Goal: Task Accomplishment & Management: Use online tool/utility

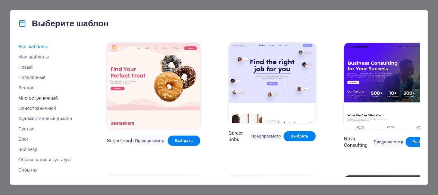
click at [119, 23] on div "Выберите шаблон" at bounding box center [219, 24] width 417 height 26
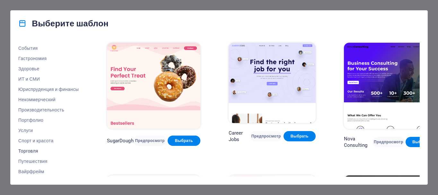
click at [32, 150] on span "Торговля" at bounding box center [48, 150] width 60 height 5
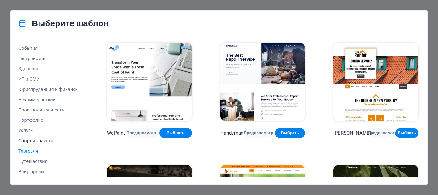
click at [36, 141] on span "Спорт и красота" at bounding box center [48, 140] width 60 height 5
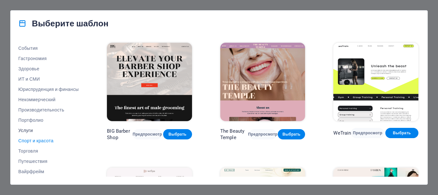
click at [27, 130] on span "Услуги" at bounding box center [48, 130] width 60 height 5
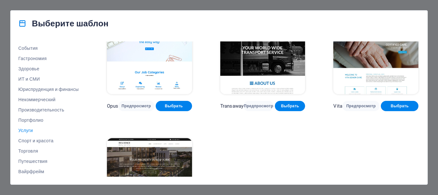
scroll to position [821, 0]
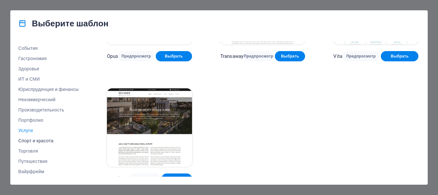
click at [46, 142] on span "Спорт и красота" at bounding box center [48, 140] width 60 height 5
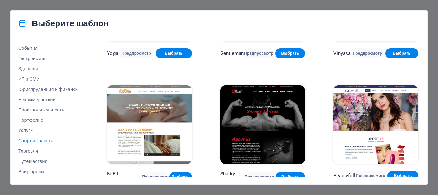
scroll to position [201, 0]
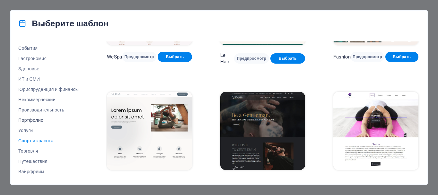
click at [40, 120] on span "Портфолио" at bounding box center [48, 120] width 60 height 5
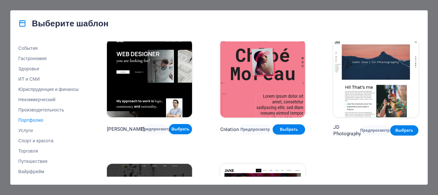
scroll to position [208, 0]
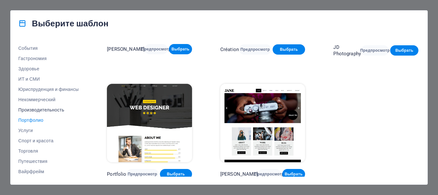
click at [46, 108] on span "Производительность" at bounding box center [48, 109] width 60 height 5
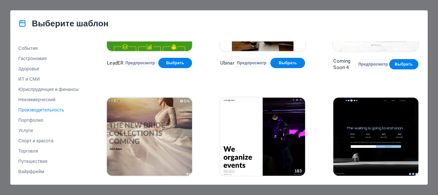
scroll to position [575, 0]
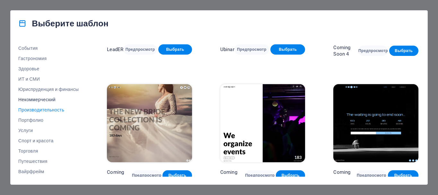
click at [42, 100] on span "Некоммерческий" at bounding box center [48, 99] width 60 height 5
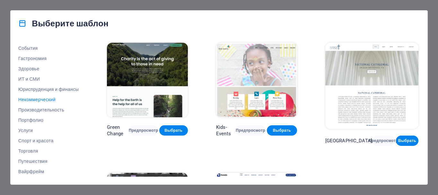
scroll to position [84, 0]
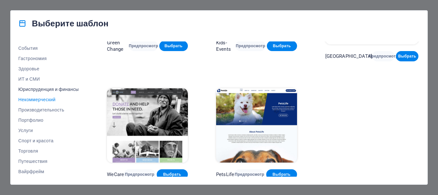
click at [48, 90] on span "Юриспруденция и финансы" at bounding box center [48, 89] width 60 height 5
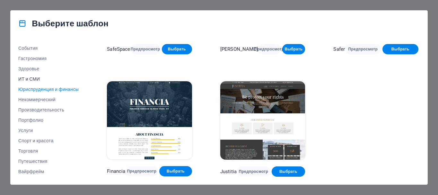
click at [25, 79] on span "ИТ и СМИ" at bounding box center [48, 78] width 60 height 5
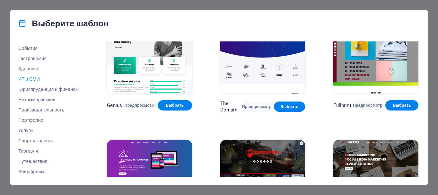
scroll to position [332, 0]
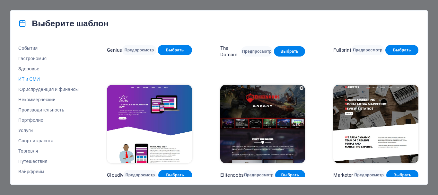
click at [34, 69] on span "Здоровье" at bounding box center [48, 68] width 60 height 5
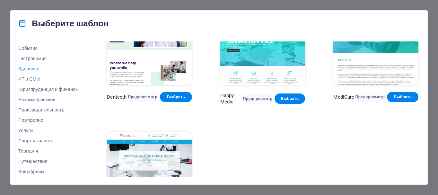
scroll to position [208, 0]
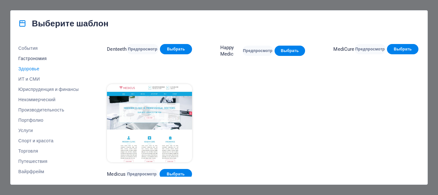
click at [34, 57] on span "Гастрономия" at bounding box center [48, 58] width 60 height 5
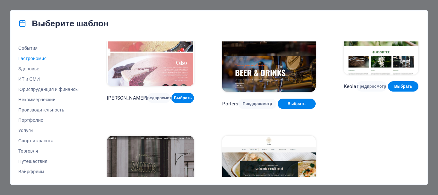
scroll to position [575, 0]
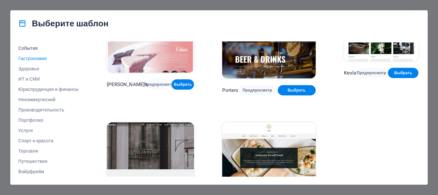
click at [36, 47] on span "События" at bounding box center [48, 48] width 60 height 5
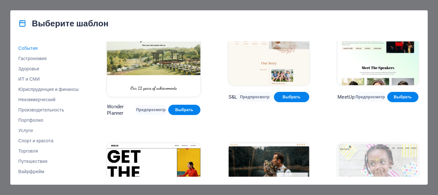
scroll to position [96, 0]
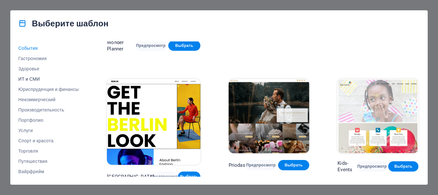
click at [31, 78] on span "ИТ и СМИ" at bounding box center [48, 78] width 60 height 5
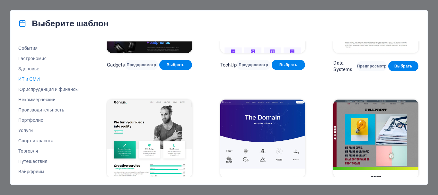
scroll to position [225, 0]
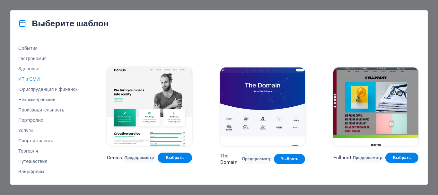
click at [260, 96] on img at bounding box center [262, 106] width 85 height 78
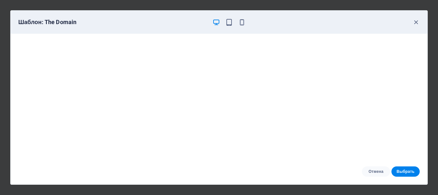
click at [228, 26] on div "Шаблон: The Domain" at bounding box center [219, 22] width 417 height 23
click at [229, 24] on icon "button" at bounding box center [228, 22] width 7 height 7
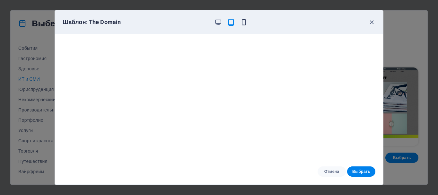
click at [244, 22] on icon "button" at bounding box center [243, 22] width 7 height 7
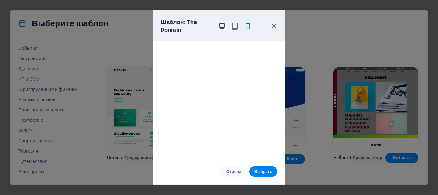
click at [222, 25] on icon "button" at bounding box center [221, 25] width 7 height 7
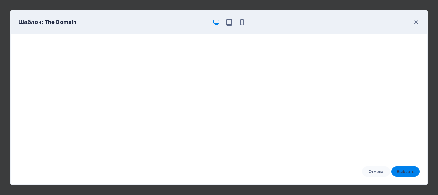
click at [409, 170] on span "Выбрать" at bounding box center [406, 171] width 18 height 5
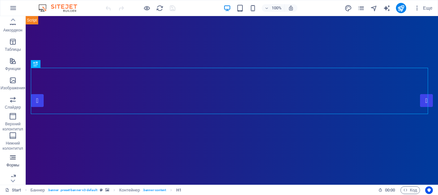
scroll to position [120, 0]
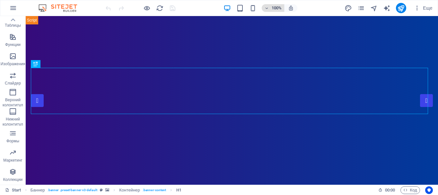
click at [271, 9] on span "100%" at bounding box center [272, 8] width 17 height 8
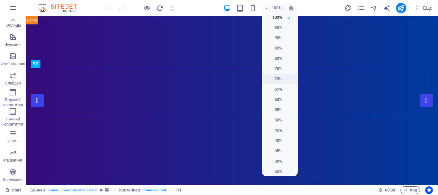
click at [279, 80] on h6 "70%" at bounding box center [274, 79] width 16 height 8
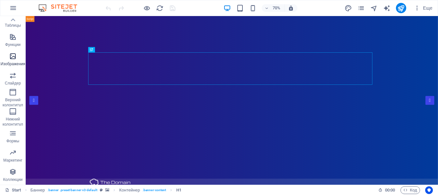
drag, startPoint x: 6, startPoint y: 58, endPoint x: 11, endPoint y: 59, distance: 4.7
click at [11, 59] on icon "button" at bounding box center [13, 56] width 8 height 8
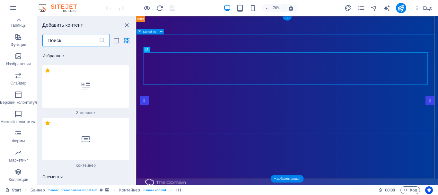
scroll to position [6010, 0]
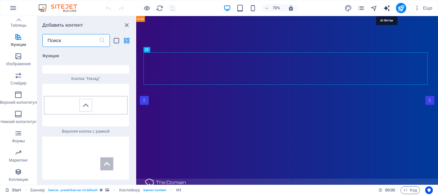
click at [387, 9] on icon "text_generator" at bounding box center [386, 7] width 7 height 7
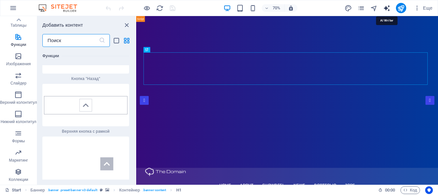
select select "English"
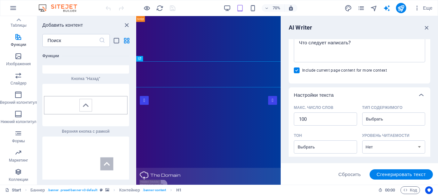
scroll to position [0, 0]
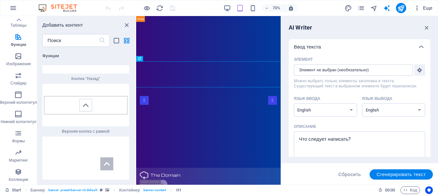
click at [418, 5] on icon "button" at bounding box center [417, 8] width 6 height 6
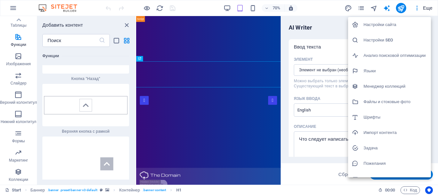
scroll to position [9, 0]
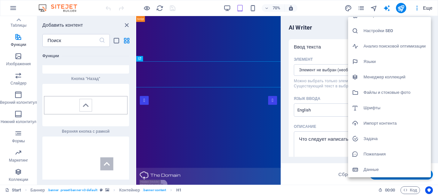
click at [376, 169] on h6 "Данные" at bounding box center [396, 170] width 64 height 8
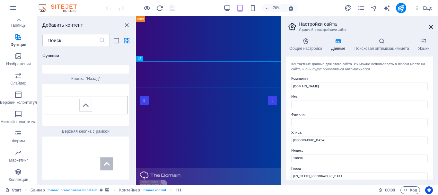
click at [432, 28] on icon at bounding box center [431, 26] width 4 height 5
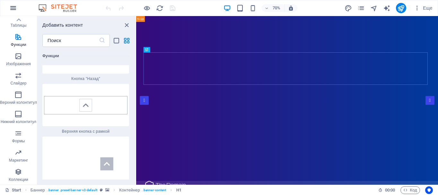
click at [13, 10] on icon "button" at bounding box center [13, 8] width 8 height 8
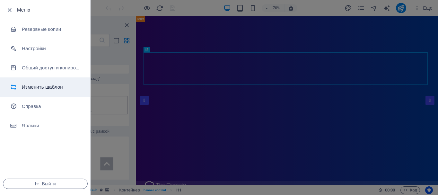
click at [49, 92] on li "Изменить шаблон" at bounding box center [45, 86] width 90 height 19
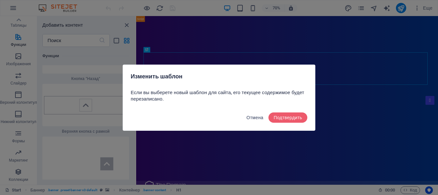
click at [256, 118] on span "Отмена" at bounding box center [255, 117] width 17 height 5
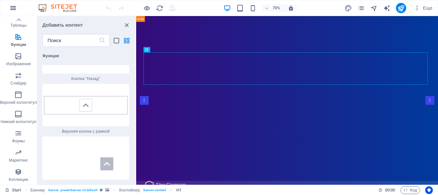
click at [11, 7] on icon "button" at bounding box center [13, 8] width 8 height 8
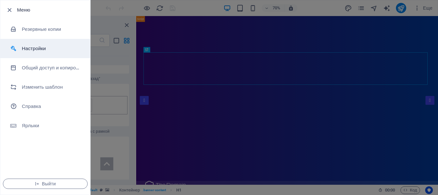
click at [40, 53] on li "Настройки" at bounding box center [45, 48] width 90 height 19
select select "ru"
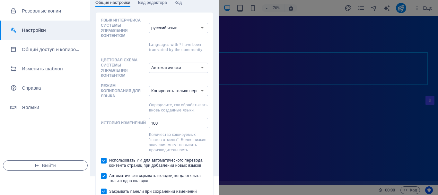
scroll to position [0, 0]
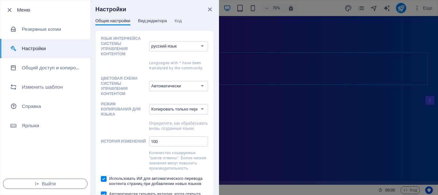
click at [154, 20] on span "Вид редактора" at bounding box center [152, 21] width 29 height 9
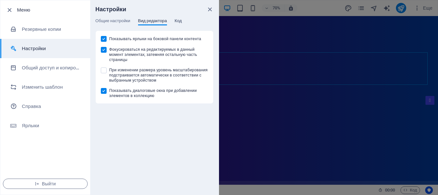
click at [179, 21] on span "Код" at bounding box center [178, 21] width 7 height 9
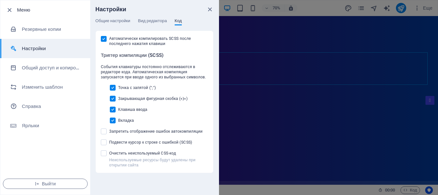
click at [295, 131] on div at bounding box center [219, 97] width 438 height 195
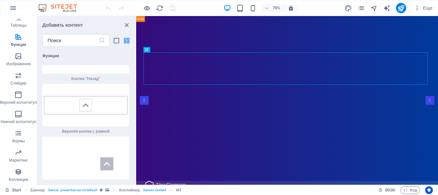
scroll to position [5977, 0]
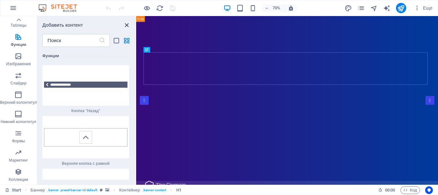
click at [127, 24] on icon "close panel" at bounding box center [126, 25] width 7 height 7
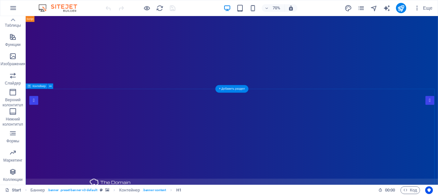
scroll to position [128, 0]
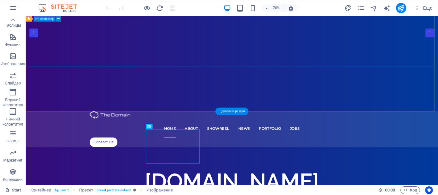
scroll to position [0, 0]
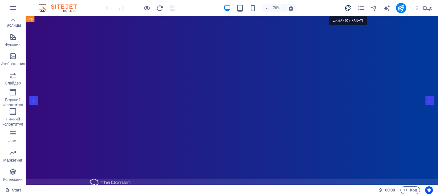
click at [349, 8] on icon "design" at bounding box center [348, 7] width 7 height 7
select select "px"
select select "300"
select select "px"
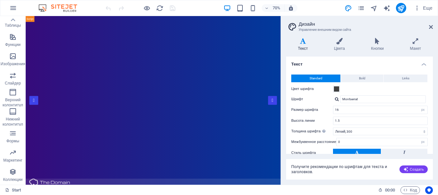
drag, startPoint x: 364, startPoint y: 76, endPoint x: 368, endPoint y: 83, distance: 7.6
click at [364, 77] on span "Bold" at bounding box center [362, 79] width 6 height 8
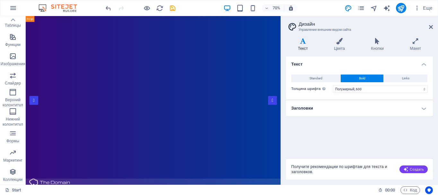
click at [408, 79] on span "Links" at bounding box center [405, 79] width 7 height 8
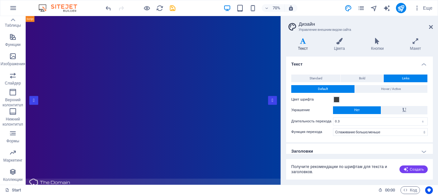
scroll to position [5, 0]
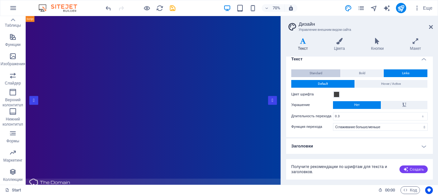
drag, startPoint x: 313, startPoint y: 72, endPoint x: 334, endPoint y: 75, distance: 21.0
click at [313, 72] on span "Standard" at bounding box center [316, 73] width 13 height 8
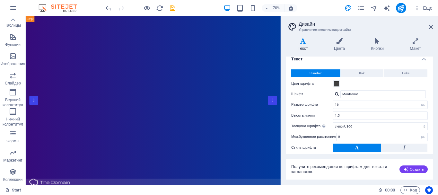
scroll to position [49, 0]
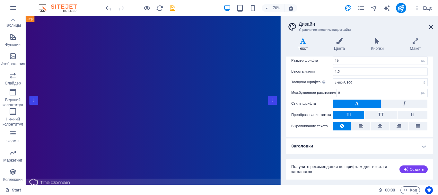
click at [432, 26] on icon at bounding box center [431, 26] width 4 height 5
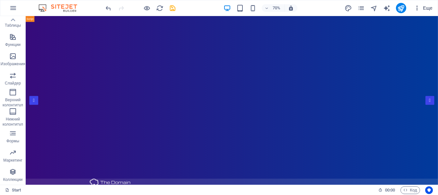
click at [421, 8] on span "Еще" at bounding box center [423, 8] width 19 height 6
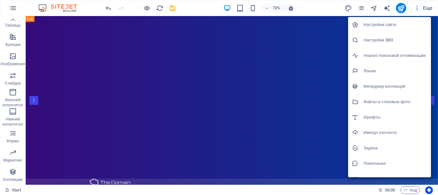
click at [395, 25] on h6 "Настройки сайта" at bounding box center [396, 25] width 64 height 8
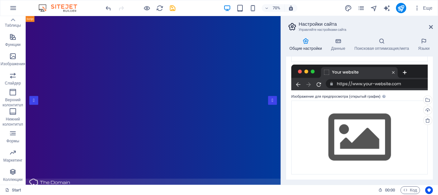
scroll to position [0, 0]
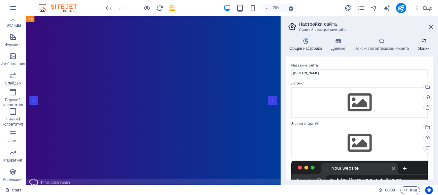
click at [424, 45] on h4 "Языки" at bounding box center [424, 44] width 18 height 13
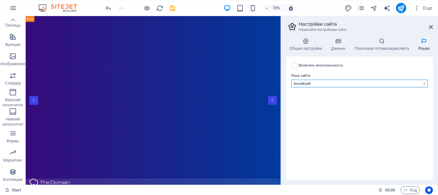
click at [330, 84] on select "Албанский Английский Арабский Бенгальский Болгарский Венгерский Вьетнамский Гол…" at bounding box center [359, 84] width 136 height 8
select select "29"
click at [291, 80] on select "Албанский Английский Арабский Бенгальский Болгарский Венгерский Вьетнамский Гол…" at bounding box center [359, 84] width 136 height 8
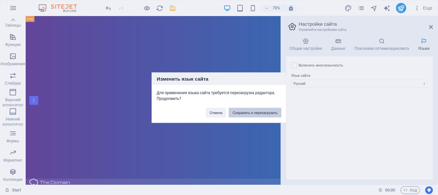
click at [255, 113] on button "Сохранить и перезагрузить" at bounding box center [255, 113] width 53 height 10
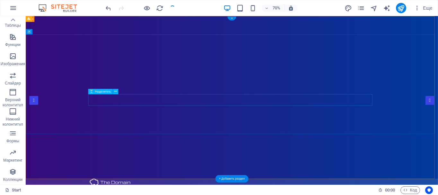
checkbox input "false"
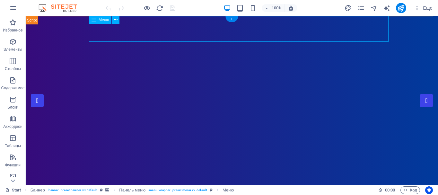
drag, startPoint x: 183, startPoint y: 29, endPoint x: 185, endPoint y: 32, distance: 3.7
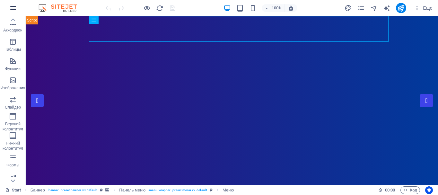
click at [13, 7] on icon "button" at bounding box center [13, 8] width 8 height 8
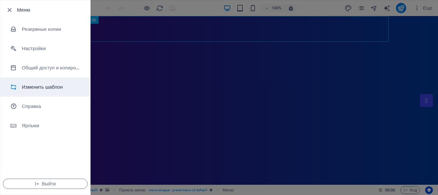
click at [55, 84] on h6 "Изменить шаблон" at bounding box center [51, 87] width 59 height 8
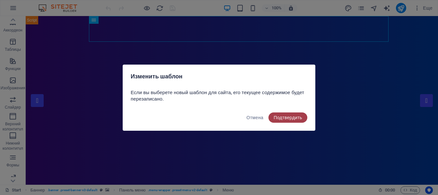
click at [287, 117] on span "Подтвердить" at bounding box center [288, 117] width 29 height 5
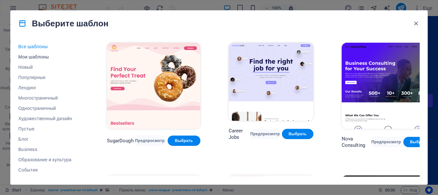
click at [37, 56] on span "Мои шаблоны" at bounding box center [48, 56] width 60 height 5
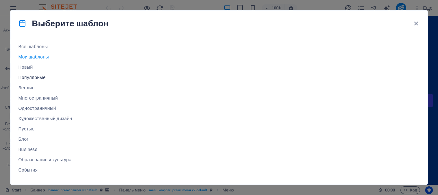
click at [40, 77] on span "Популярные" at bounding box center [48, 77] width 60 height 5
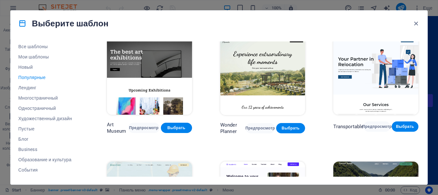
scroll to position [32, 0]
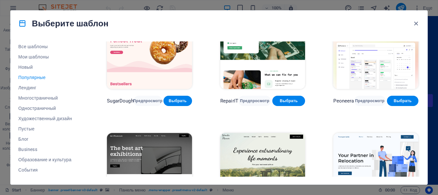
click at [368, 66] on img at bounding box center [375, 50] width 85 height 78
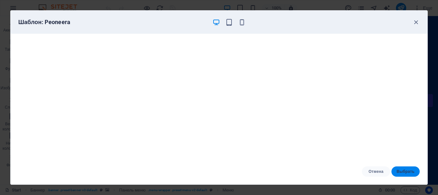
click at [410, 172] on span "Выбрать" at bounding box center [406, 171] width 18 height 5
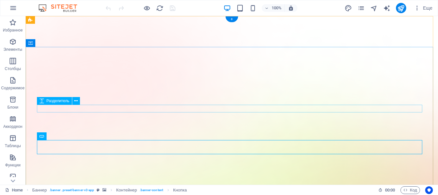
scroll to position [32, 0]
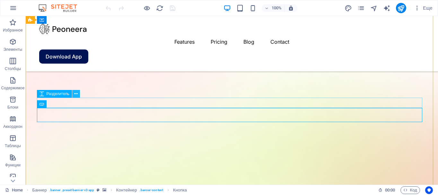
click at [77, 96] on icon at bounding box center [76, 94] width 4 height 7
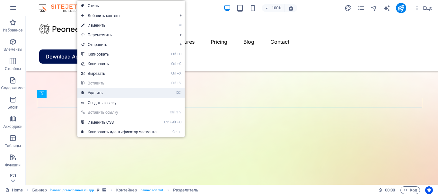
click at [113, 93] on link "⌦ Удалить" at bounding box center [118, 93] width 83 height 10
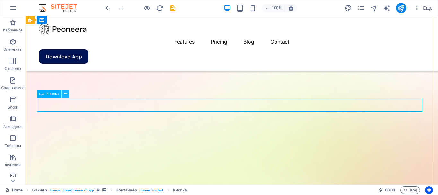
click at [67, 94] on icon at bounding box center [66, 94] width 4 height 7
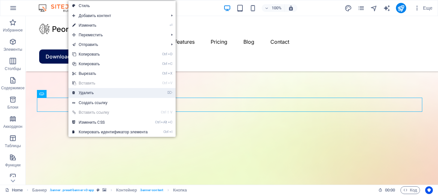
click at [92, 91] on link "⌦ Удалить" at bounding box center [109, 93] width 83 height 10
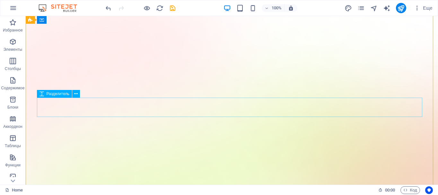
scroll to position [0, 0]
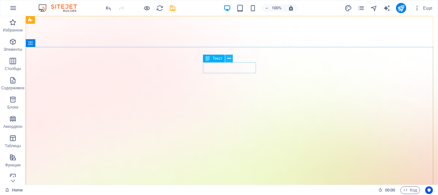
click at [230, 59] on icon at bounding box center [229, 58] width 4 height 7
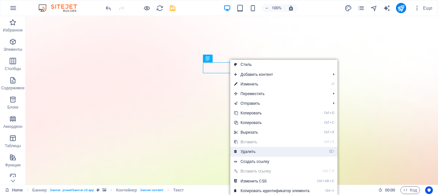
click at [251, 153] on link "⌦ Удалить" at bounding box center [271, 152] width 83 height 10
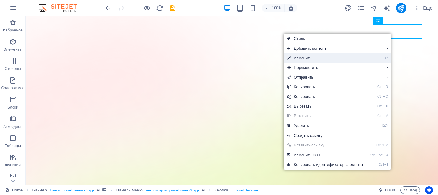
click at [352, 57] on link "⏎ Изменить" at bounding box center [325, 58] width 83 height 10
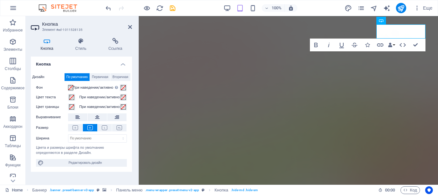
click at [48, 43] on icon at bounding box center [47, 41] width 32 height 6
click at [101, 78] on span "Первичная" at bounding box center [100, 77] width 16 height 8
click at [83, 45] on h4 "Стиль" at bounding box center [82, 44] width 33 height 13
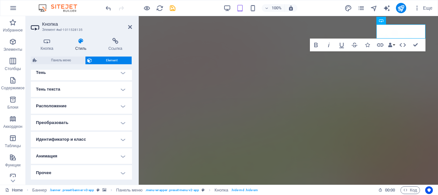
scroll to position [162, 0]
click at [106, 152] on h4 "Анимация" at bounding box center [81, 154] width 101 height 15
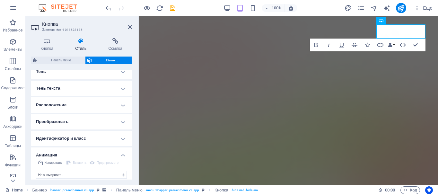
scroll to position [182, 0]
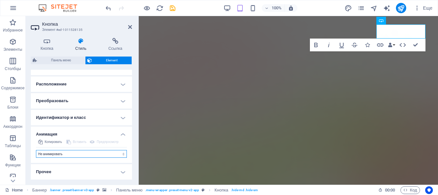
click at [90, 156] on select "Не анимировать Показать / скрыть Сдвинуть вверх / вниз Увеличить/уменьшить Сдви…" at bounding box center [81, 154] width 91 height 8
click at [131, 26] on icon at bounding box center [130, 26] width 4 height 5
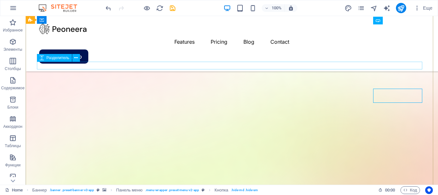
scroll to position [96, 0]
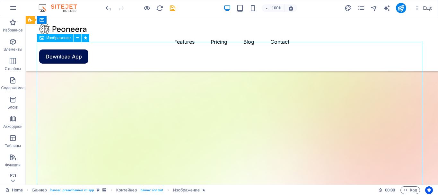
scroll to position [161, 0]
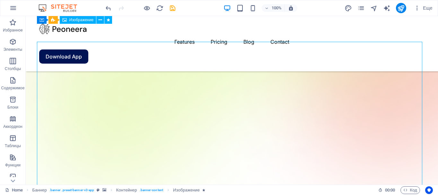
scroll to position [96, 0]
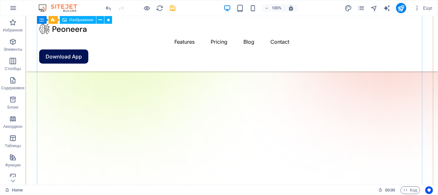
scroll to position [161, 0]
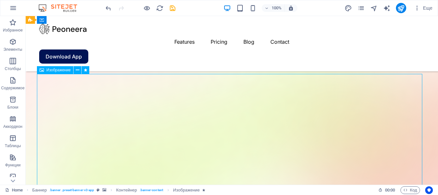
scroll to position [32, 0]
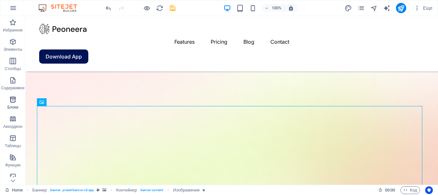
click at [14, 102] on icon "button" at bounding box center [13, 100] width 8 height 8
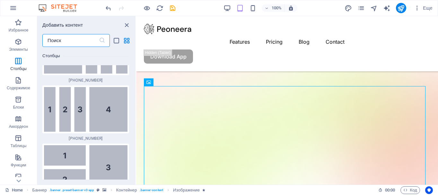
scroll to position [1477, 0]
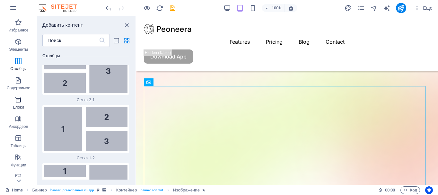
click at [20, 102] on icon "button" at bounding box center [18, 100] width 8 height 8
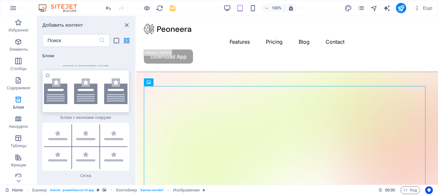
scroll to position [3750, 0]
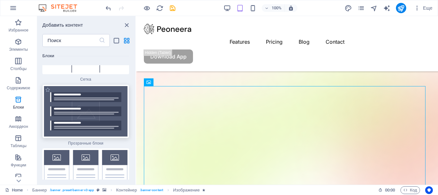
drag, startPoint x: 71, startPoint y: 91, endPoint x: 3, endPoint y: 77, distance: 69.2
click at [71, 91] on img at bounding box center [86, 111] width 84 height 50
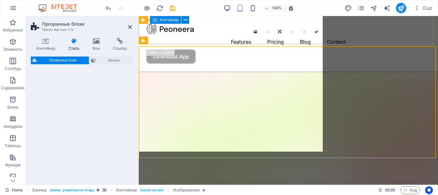
select select "rem"
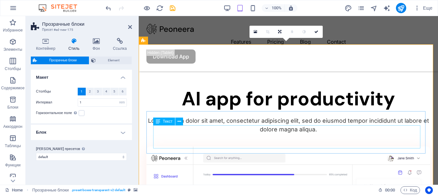
scroll to position [253, 0]
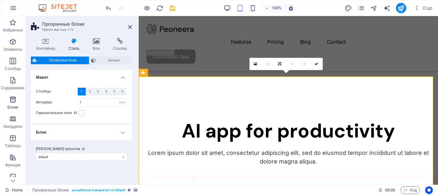
click at [12, 102] on icon "button" at bounding box center [13, 100] width 8 height 8
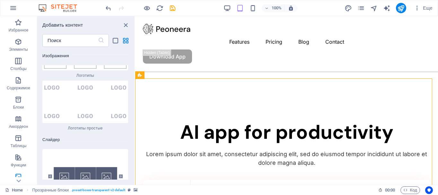
scroll to position [7060, 0]
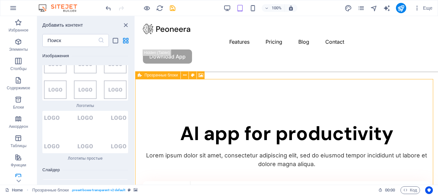
drag, startPoint x: 136, startPoint y: 123, endPoint x: 135, endPoint y: 73, distance: 49.5
click at [135, 73] on section "Избранное Элементы Столбцы Содержимое Блоки Аккордеон Таблицы Функции Изображен…" at bounding box center [219, 100] width 438 height 169
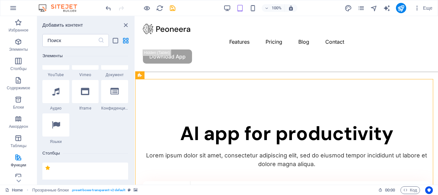
scroll to position [278, 0]
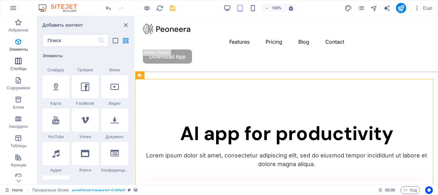
click at [18, 59] on icon "button" at bounding box center [18, 61] width 8 height 8
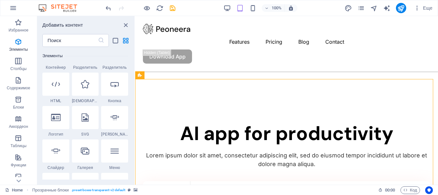
scroll to position [0, 0]
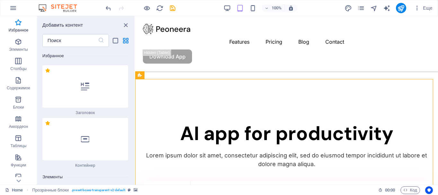
click at [22, 24] on icon "button" at bounding box center [18, 23] width 8 height 8
click at [23, 43] on span "Элементы" at bounding box center [18, 45] width 37 height 15
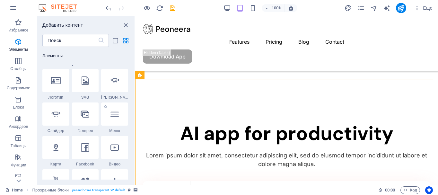
scroll to position [250, 0]
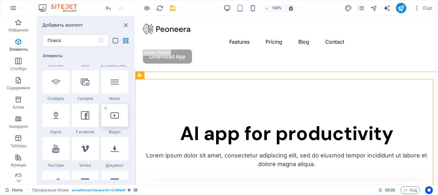
click at [116, 114] on icon at bounding box center [114, 115] width 8 height 8
select select "%"
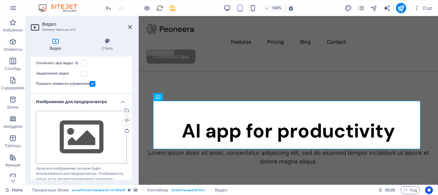
scroll to position [193, 0]
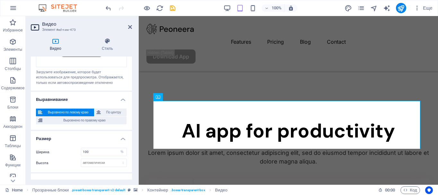
click at [59, 111] on span "Выровнено по левому краю" at bounding box center [68, 113] width 48 height 8
click at [108, 42] on icon at bounding box center [107, 41] width 49 height 6
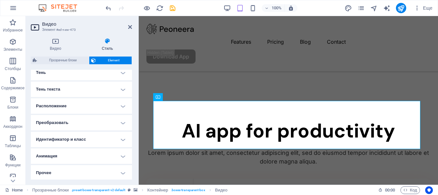
scroll to position [162, 0]
click at [132, 27] on icon at bounding box center [130, 26] width 4 height 5
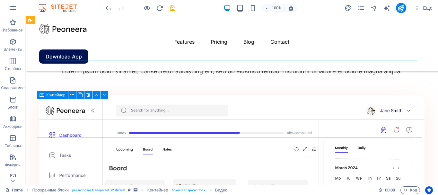
scroll to position [392, 0]
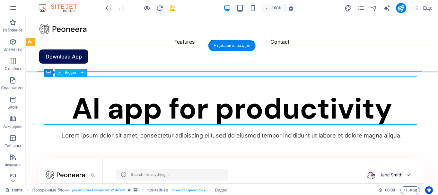
click at [83, 70] on icon at bounding box center [83, 72] width 4 height 7
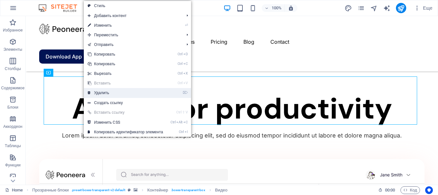
click at [105, 92] on link "⌦ Удалить" at bounding box center [125, 93] width 83 height 10
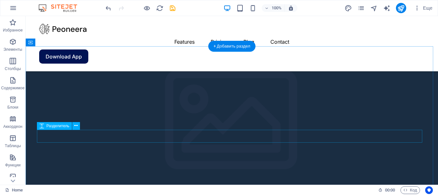
scroll to position [714, 0]
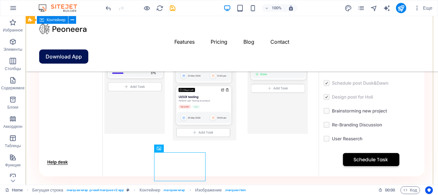
scroll to position [682, 0]
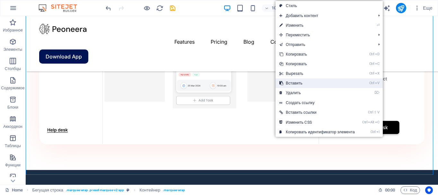
click at [300, 83] on link "Ctrl V Вставить" at bounding box center [317, 83] width 83 height 10
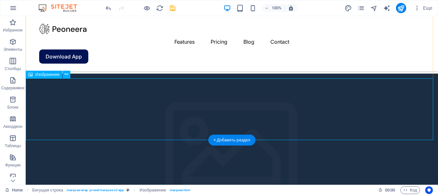
scroll to position [746, 0]
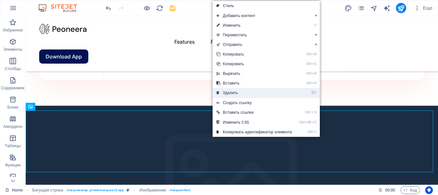
click at [233, 90] on link "⌦ Удалить" at bounding box center [254, 93] width 83 height 10
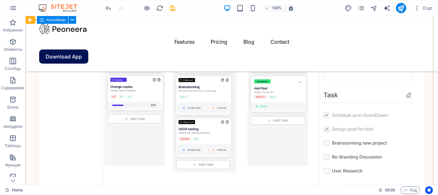
scroll to position [521, 0]
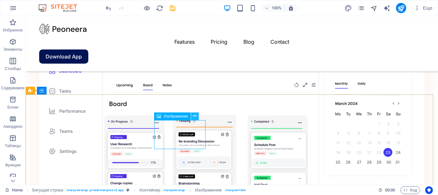
click at [196, 115] on icon at bounding box center [195, 116] width 4 height 7
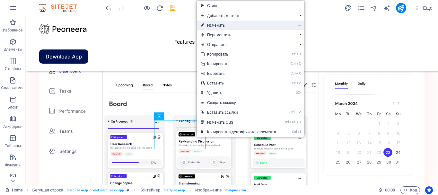
click at [232, 25] on link "⏎ Изменить" at bounding box center [238, 26] width 83 height 10
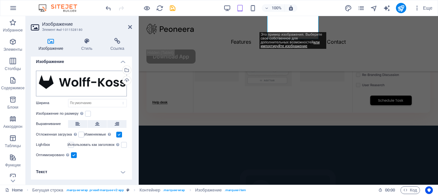
scroll to position [0, 0]
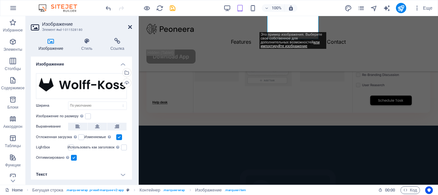
click at [131, 28] on icon at bounding box center [130, 26] width 4 height 5
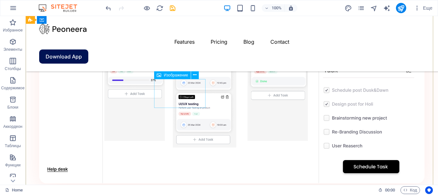
scroll to position [674, 0]
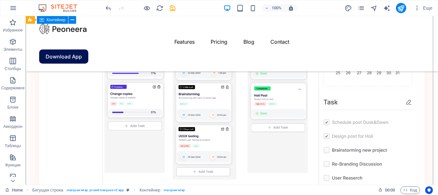
scroll to position [546, 0]
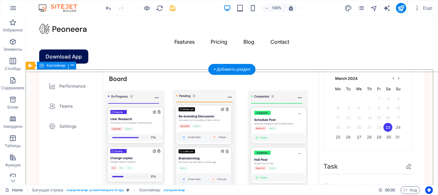
click at [74, 66] on icon at bounding box center [73, 65] width 4 height 7
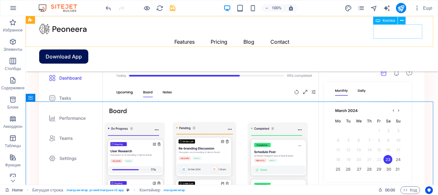
click at [418, 49] on div "Download App" at bounding box center [231, 56] width 385 height 14
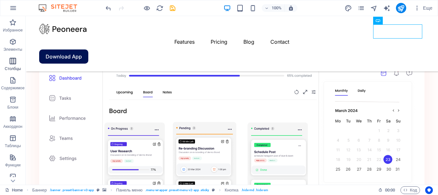
click at [13, 59] on icon "button" at bounding box center [13, 61] width 8 height 8
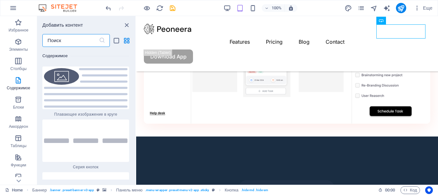
scroll to position [3007, 0]
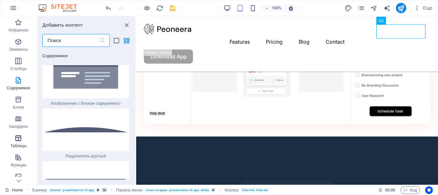
click at [19, 144] on p "Таблицы" at bounding box center [19, 145] width 16 height 5
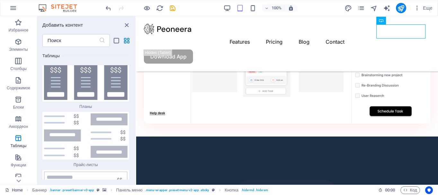
scroll to position [4282, 0]
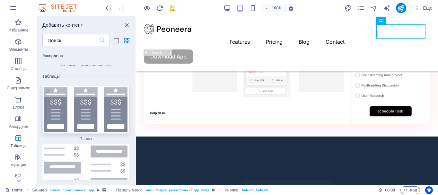
click at [98, 97] on img at bounding box center [86, 109] width 84 height 45
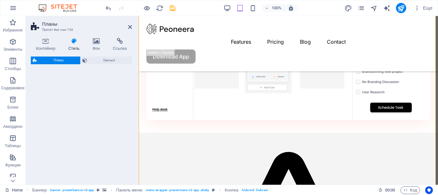
select select "rem"
select select "preset-pricing-boxes-v3-default"
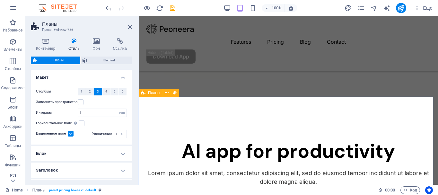
scroll to position [297, 0]
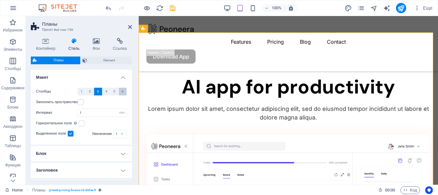
click at [120, 91] on button "6" at bounding box center [123, 92] width 8 height 8
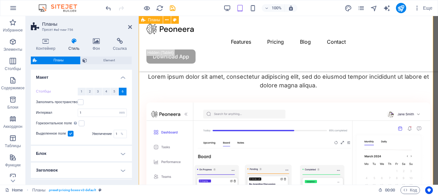
scroll to position [265, 0]
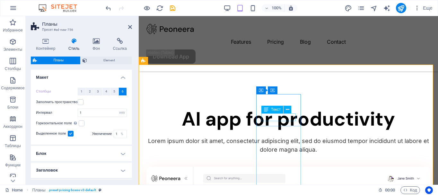
click at [276, 112] on div "Текст" at bounding box center [272, 110] width 22 height 8
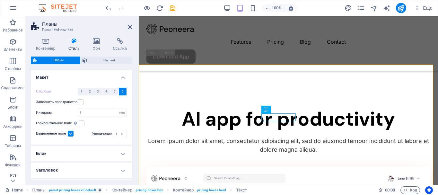
click at [122, 155] on h4 "Блок" at bounding box center [81, 153] width 101 height 15
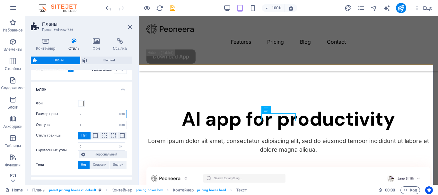
drag, startPoint x: 85, startPoint y: 113, endPoint x: 54, endPoint y: 110, distance: 31.7
click at [54, 110] on div "Размер цены 2 rem px % vh vw" at bounding box center [81, 114] width 91 height 8
type input "1"
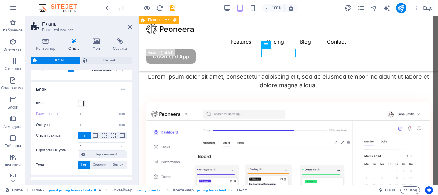
scroll to position [297, 0]
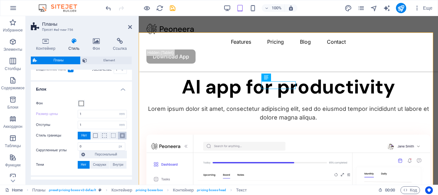
click at [122, 136] on span at bounding box center [122, 135] width 4 height 4
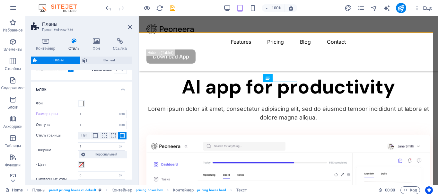
scroll to position [0, 0]
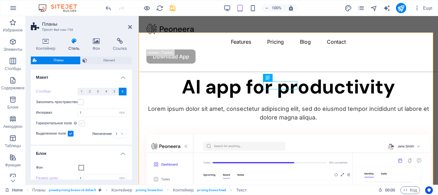
click at [81, 123] on label at bounding box center [82, 123] width 6 height 6
click at [0, 0] on input "Горизонтальное поле Только если для контейнеров "Ширина содержимого" не установ…" at bounding box center [0, 0] width 0 height 0
click at [82, 102] on label at bounding box center [81, 102] width 6 height 6
click at [0, 0] on input "Заполнить пространство" at bounding box center [0, 0] width 0 height 0
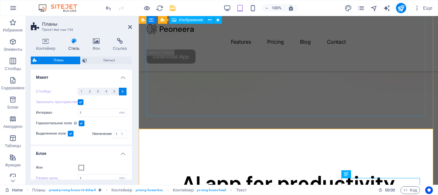
scroll to position [233, 0]
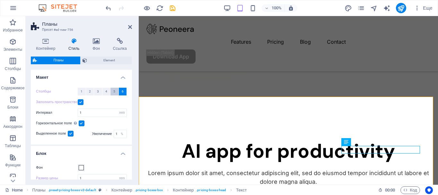
click at [115, 92] on button "5" at bounding box center [114, 92] width 8 height 8
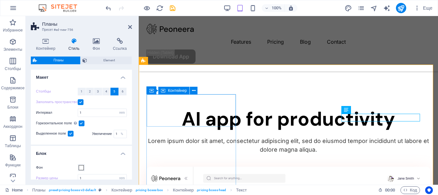
scroll to position [297, 0]
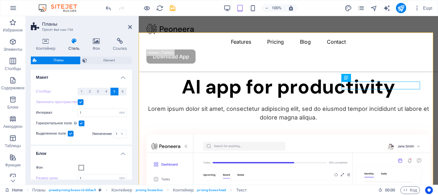
click at [80, 102] on label at bounding box center [81, 102] width 6 height 6
click at [0, 0] on input "Заполнить пространство" at bounding box center [0, 0] width 0 height 0
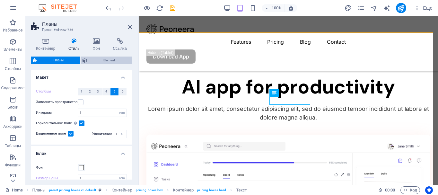
click at [105, 63] on span "Element" at bounding box center [109, 61] width 41 height 8
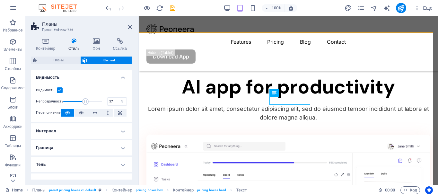
click at [85, 101] on span at bounding box center [82, 102] width 39 height 10
type input "72"
click at [91, 101] on span at bounding box center [82, 102] width 39 height 10
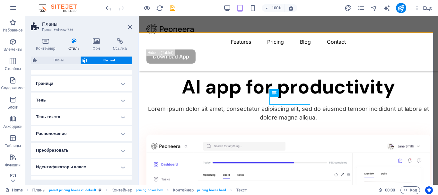
scroll to position [93, 0]
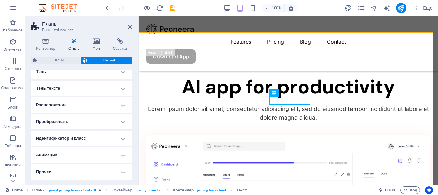
click at [123, 172] on h4 "Прочее" at bounding box center [81, 171] width 101 height 15
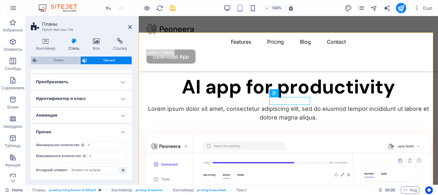
click at [57, 61] on span "Планы" at bounding box center [59, 61] width 40 height 8
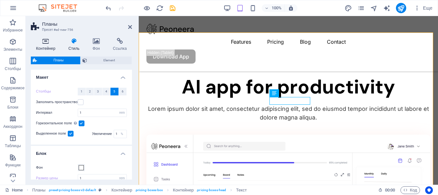
click at [47, 46] on h4 "Контейнер" at bounding box center [47, 44] width 32 height 13
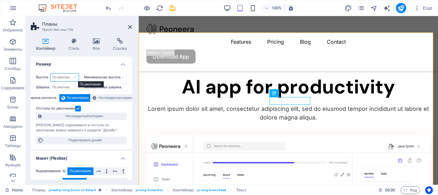
click at [65, 77] on select "По умолчанию px rem % vh vw" at bounding box center [65, 78] width 28 height 8
select select "px"
click at [69, 74] on select "По умолчанию px rem % vh vw" at bounding box center [65, 78] width 28 height 8
type input "739"
click at [121, 78] on select "Нет px rem % vh vw" at bounding box center [124, 78] width 6 height 8
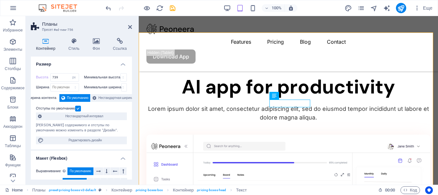
click at [86, 62] on h4 "Размер" at bounding box center [81, 63] width 101 height 12
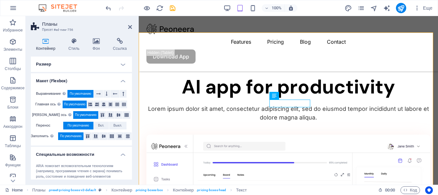
click at [101, 63] on h4 "Размер" at bounding box center [81, 64] width 101 height 15
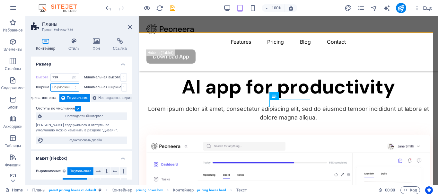
click at [67, 87] on select "По умолчанию px rem % em vh vw" at bounding box center [65, 88] width 28 height 8
click at [51, 84] on select "По умолчанию px rem % em vh vw" at bounding box center [65, 88] width 28 height 8
select select "DISABLED_OPTION_VALUE"
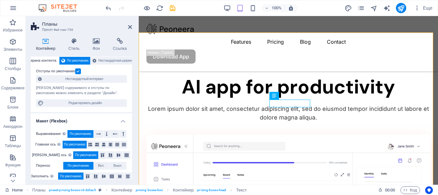
scroll to position [0, 0]
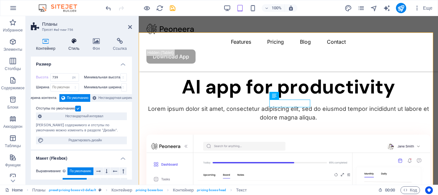
click at [76, 46] on h4 "Стиль" at bounding box center [75, 44] width 24 height 13
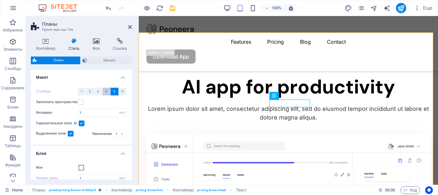
click at [105, 93] on span "4" at bounding box center [106, 92] width 2 height 8
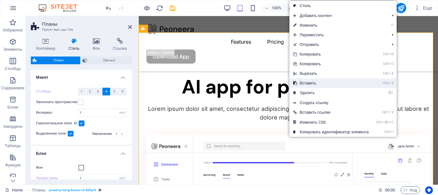
click at [324, 82] on link "Ctrl V Вставить" at bounding box center [330, 83] width 83 height 10
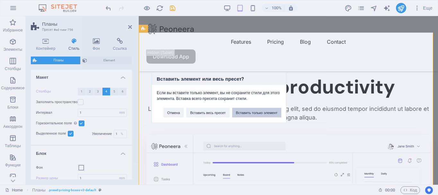
click at [245, 112] on button "Вставить только элемент" at bounding box center [256, 113] width 49 height 10
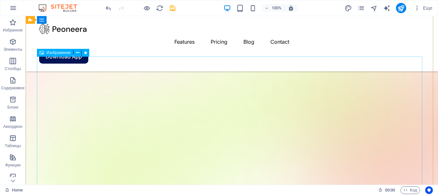
scroll to position [49, 0]
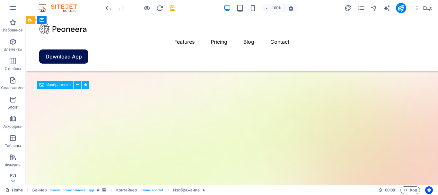
scroll to position [0, 0]
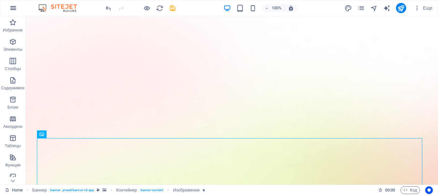
click at [14, 8] on icon "button" at bounding box center [13, 8] width 8 height 8
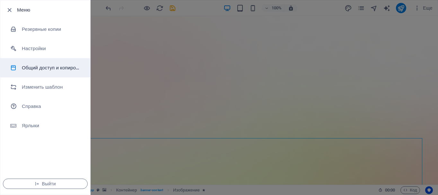
click at [70, 69] on h6 "Общий доступ и копирование сайта" at bounding box center [51, 68] width 59 height 8
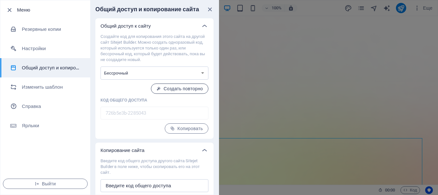
scroll to position [17, 0]
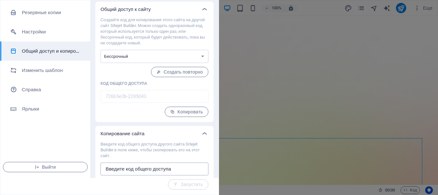
click at [159, 169] on input "text" at bounding box center [155, 169] width 108 height 13
drag, startPoint x: 339, startPoint y: 52, endPoint x: 342, endPoint y: 48, distance: 5.3
click at [339, 52] on div at bounding box center [219, 97] width 438 height 195
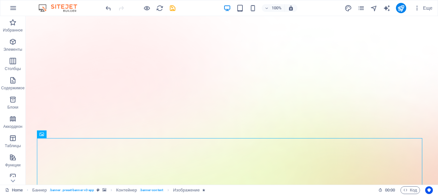
scroll to position [0, 0]
click at [363, 8] on icon "pages" at bounding box center [360, 7] width 7 height 7
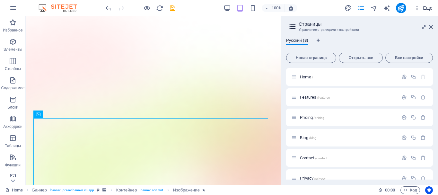
click at [420, 8] on icon "button" at bounding box center [417, 8] width 6 height 6
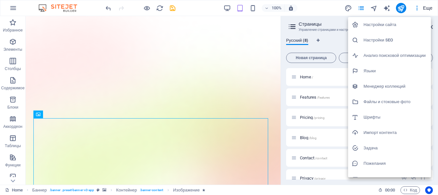
click at [387, 134] on h6 "Импорт контента" at bounding box center [396, 133] width 64 height 8
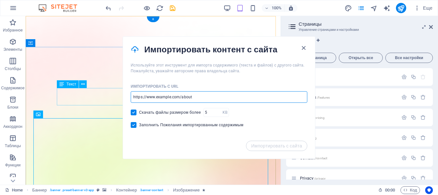
drag, startPoint x: 229, startPoint y: 114, endPoint x: 58, endPoint y: 92, distance: 172.3
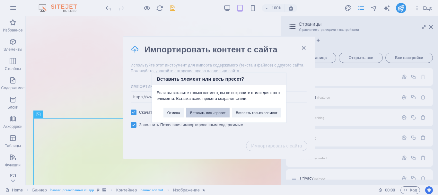
click at [201, 113] on button "Вставить весь пресет" at bounding box center [207, 113] width 43 height 10
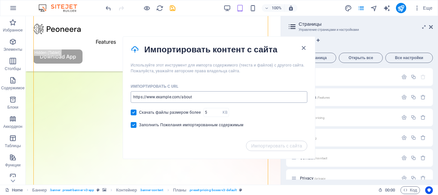
scroll to position [303, 0]
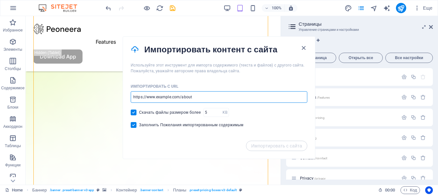
click at [200, 95] on input "url" at bounding box center [219, 97] width 177 height 12
paste input "https://promokodi.net/"
type input "https://promokodi.net/"
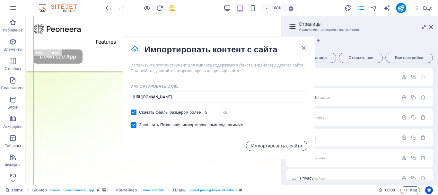
click at [265, 147] on span "Импортировать с сайта" at bounding box center [276, 145] width 51 height 5
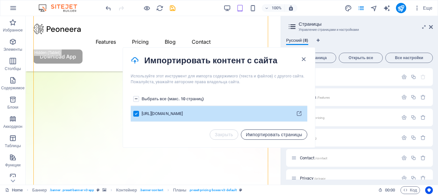
click at [261, 136] on span "Импортировать страницы" at bounding box center [274, 134] width 56 height 5
click at [220, 113] on div "https://promokodi.net/" at bounding box center [215, 114] width 146 height 6
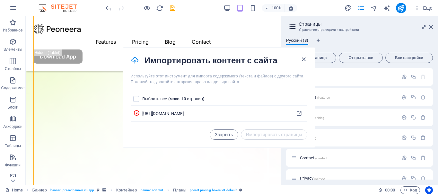
click at [223, 137] on span "Закрыть" at bounding box center [224, 134] width 18 height 5
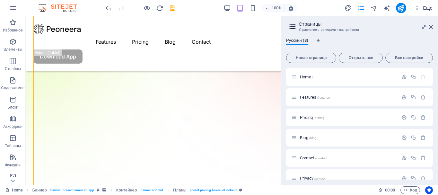
click at [427, 7] on span "Еще" at bounding box center [423, 8] width 19 height 6
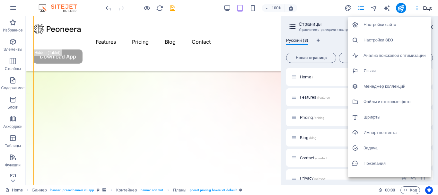
click at [377, 132] on h6 "Импорт контента" at bounding box center [396, 133] width 64 height 8
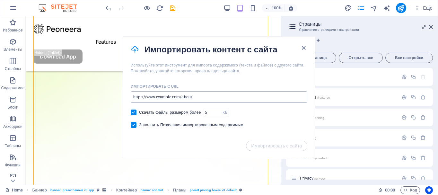
click at [189, 96] on input "url" at bounding box center [219, 97] width 177 height 12
paste input "https://promokodi.net/store/ozon/?ncc=1"
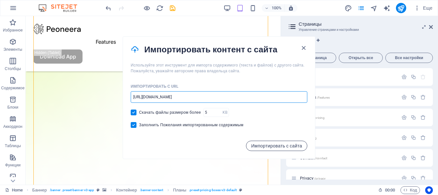
type input "https://promokodi.net/store/ozon/?ncc=1"
click at [282, 147] on span "Импортировать с сайта" at bounding box center [276, 145] width 51 height 5
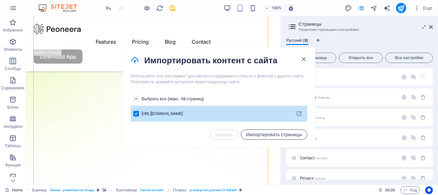
click at [268, 134] on span "Импортировать страницы" at bounding box center [274, 134] width 56 height 5
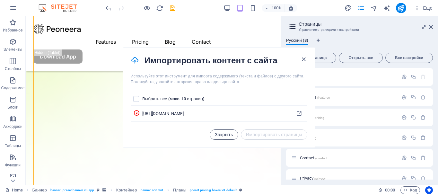
click at [222, 133] on span "Закрыть" at bounding box center [224, 134] width 18 height 5
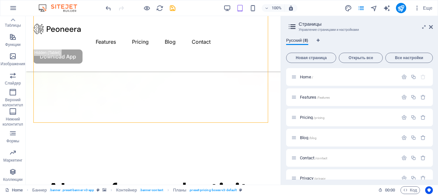
scroll to position [0, 0]
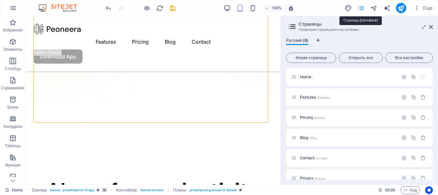
click at [364, 9] on icon "pages" at bounding box center [360, 7] width 7 height 7
drag, startPoint x: 432, startPoint y: 27, endPoint x: 406, endPoint y: 14, distance: 28.9
click at [432, 27] on icon at bounding box center [431, 26] width 4 height 5
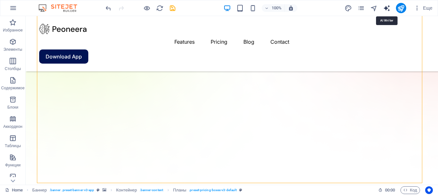
click at [385, 9] on icon "text_generator" at bounding box center [386, 7] width 7 height 7
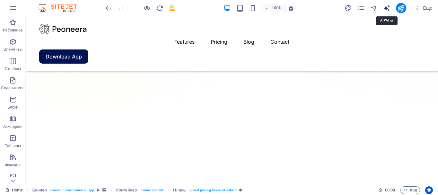
select select "English"
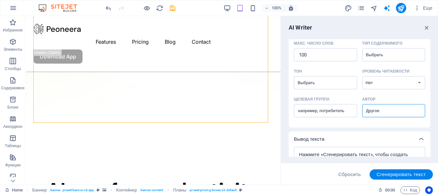
scroll to position [193, 0]
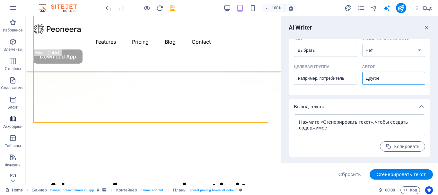
click at [12, 118] on icon "button" at bounding box center [13, 119] width 8 height 8
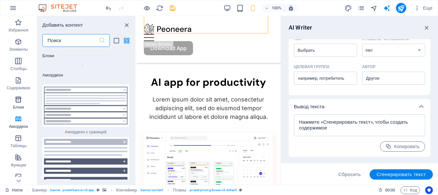
scroll to position [64, 0]
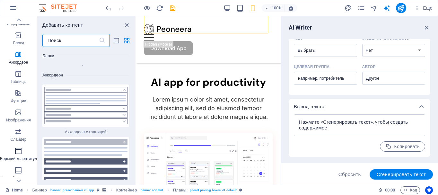
click at [19, 153] on icon "button" at bounding box center [18, 151] width 8 height 8
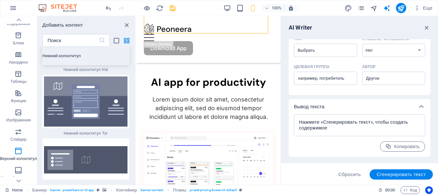
scroll to position [8474, 0]
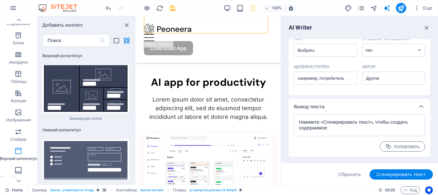
drag, startPoint x: 20, startPoint y: 152, endPoint x: 25, endPoint y: 153, distance: 5.0
click at [20, 152] on icon "button" at bounding box center [18, 151] width 8 height 8
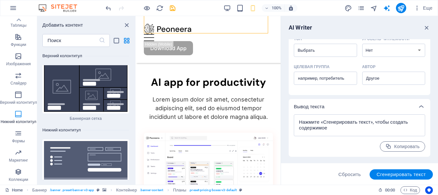
scroll to position [8507, 0]
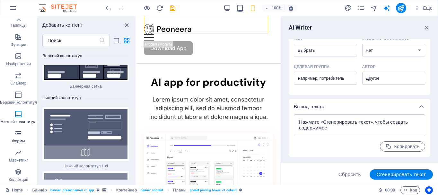
click at [20, 136] on icon "button" at bounding box center [18, 133] width 8 height 8
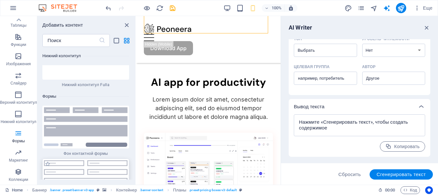
scroll to position [9412, 0]
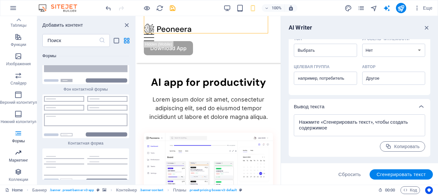
click at [21, 159] on p "Маркетинг" at bounding box center [18, 160] width 19 height 5
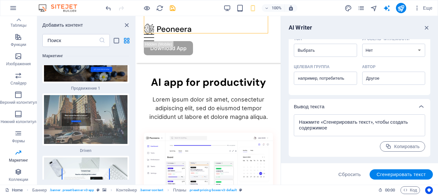
scroll to position [11282, 0]
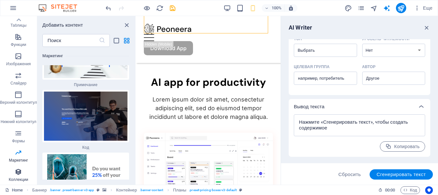
click at [20, 177] on span "Коллекции" at bounding box center [18, 175] width 37 height 15
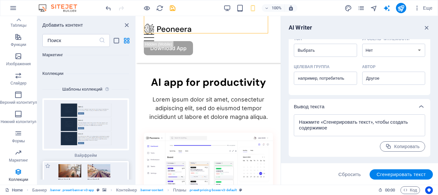
scroll to position [11810, 0]
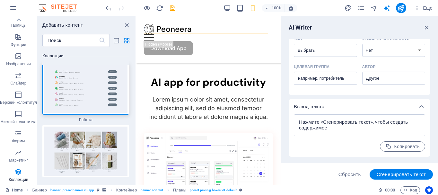
scroll to position [11970, 0]
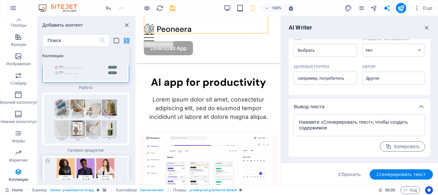
click at [92, 157] on img at bounding box center [86, 181] width 84 height 49
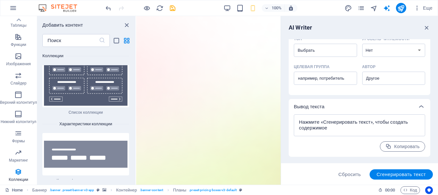
scroll to position [12356, 0]
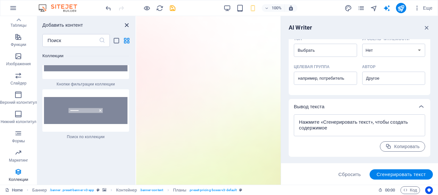
click at [125, 26] on icon "close panel" at bounding box center [126, 25] width 7 height 7
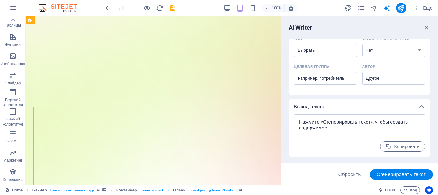
scroll to position [18, 0]
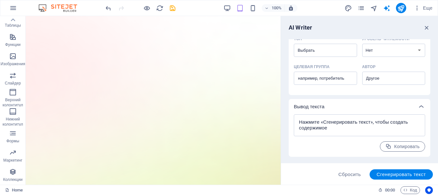
click at [430, 27] on div "AI Writer Ввод текста Элемент ​ Можно выбрать только элементы заголовка и текст…" at bounding box center [359, 100] width 157 height 169
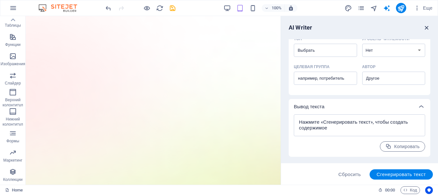
click at [426, 26] on icon "button" at bounding box center [426, 27] width 7 height 7
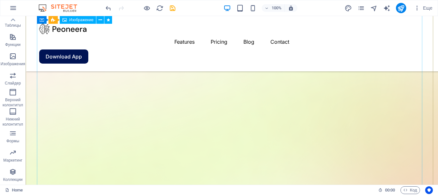
scroll to position [32, 0]
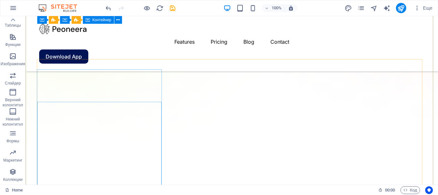
scroll to position [353, 0]
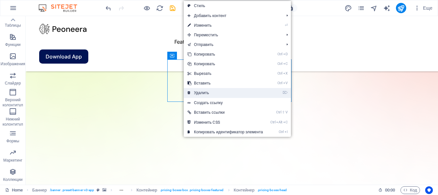
click at [201, 92] on link "⌦ Удалить" at bounding box center [225, 93] width 83 height 10
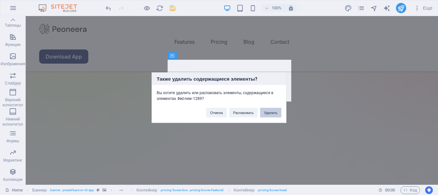
click at [269, 114] on button "Удалить" at bounding box center [270, 113] width 21 height 10
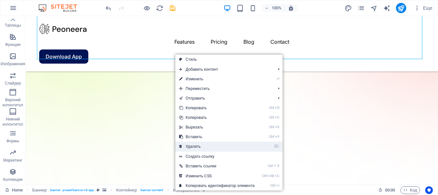
click at [200, 145] on link "⌦ Удалить" at bounding box center [216, 147] width 83 height 10
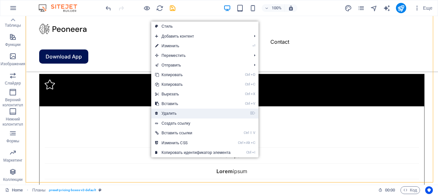
click at [171, 114] on link "⌦ Удалить" at bounding box center [192, 114] width 83 height 10
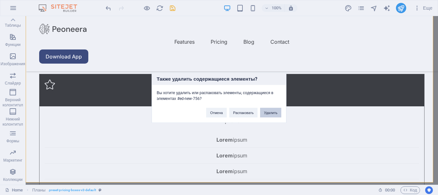
click at [276, 111] on button "Удалить" at bounding box center [270, 113] width 21 height 10
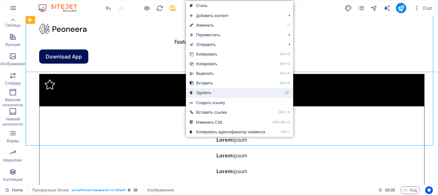
drag, startPoint x: 209, startPoint y: 92, endPoint x: 208, endPoint y: 88, distance: 4.0
click at [209, 92] on link "⌦ Удалить" at bounding box center [227, 93] width 83 height 10
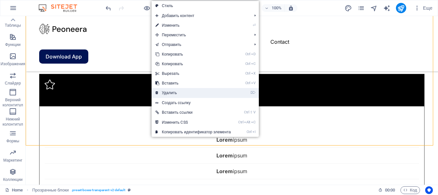
click at [179, 93] on link "⌦ Удалить" at bounding box center [193, 93] width 83 height 10
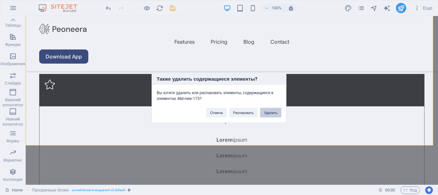
click at [274, 114] on button "Удалить" at bounding box center [270, 113] width 21 height 10
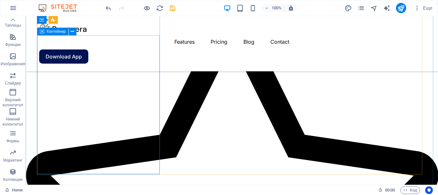
scroll to position [996, 0]
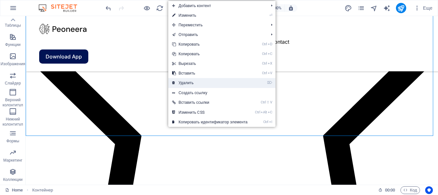
click at [191, 81] on link "⌦ Удалить" at bounding box center [209, 83] width 83 height 10
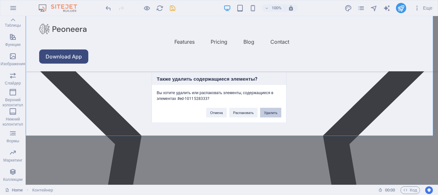
click at [275, 110] on button "Удалить" at bounding box center [270, 113] width 21 height 10
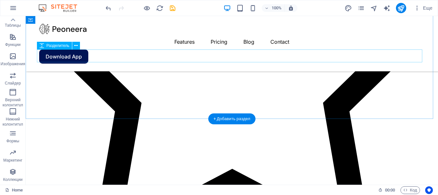
scroll to position [932, 0]
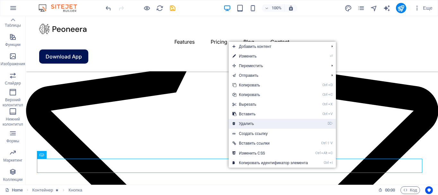
click at [247, 125] on link "⌦ Удалить" at bounding box center [270, 124] width 83 height 10
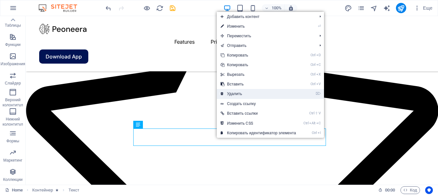
drag, startPoint x: 241, startPoint y: 93, endPoint x: 206, endPoint y: 96, distance: 35.2
click at [241, 93] on link "⌦ Удалить" at bounding box center [258, 94] width 83 height 10
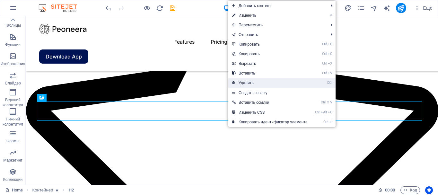
click at [248, 83] on link "⌦ Удалить" at bounding box center [269, 83] width 83 height 10
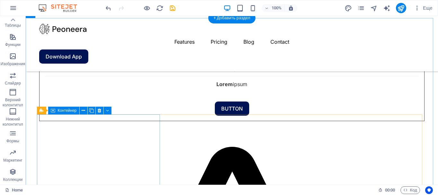
scroll to position [804, 0]
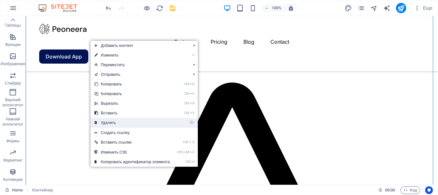
click at [110, 119] on link "⌦ Удалить" at bounding box center [132, 123] width 83 height 10
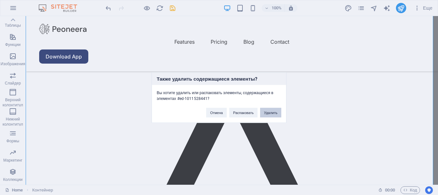
drag, startPoint x: 266, startPoint y: 114, endPoint x: 240, endPoint y: 99, distance: 29.5
click at [266, 114] on button "Удалить" at bounding box center [270, 113] width 21 height 10
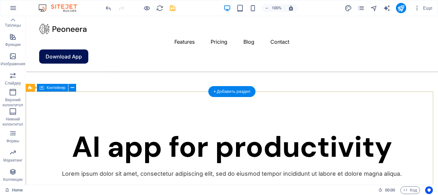
scroll to position [134, 0]
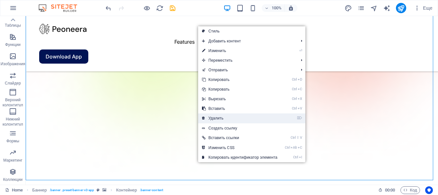
click at [222, 118] on link "⌦ Удалить" at bounding box center [239, 118] width 83 height 10
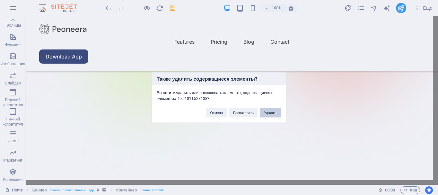
click at [270, 112] on button "Удалить" at bounding box center [270, 113] width 21 height 10
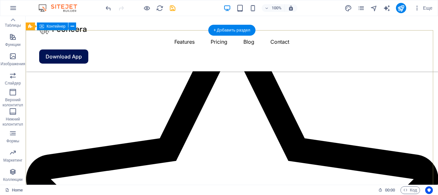
scroll to position [32, 0]
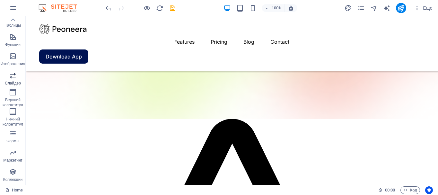
click at [15, 80] on span "Слайдер" at bounding box center [13, 79] width 26 height 15
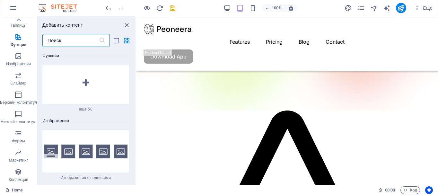
scroll to position [6436, 0]
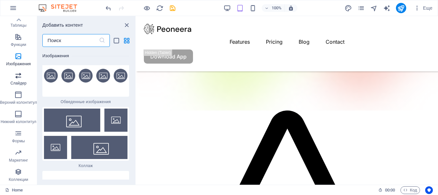
click at [17, 79] on span "Слайдер" at bounding box center [18, 79] width 37 height 15
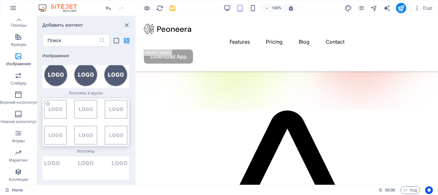
scroll to position [7014, 0]
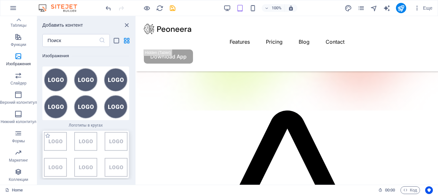
click at [90, 132] on img at bounding box center [86, 154] width 84 height 45
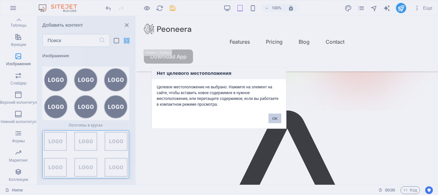
click at [272, 115] on button "OK" at bounding box center [274, 118] width 13 height 10
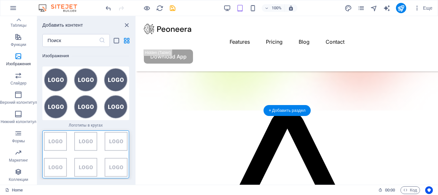
click at [179, 60] on figure at bounding box center [287, 47] width 302 height 127
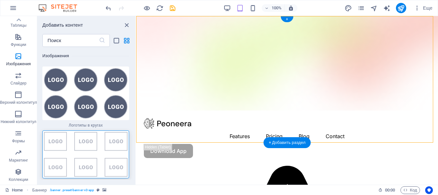
scroll to position [0, 0]
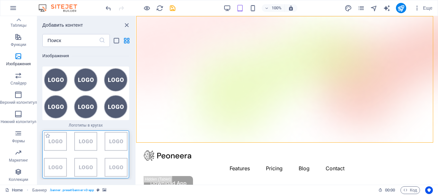
click at [101, 132] on img at bounding box center [86, 154] width 84 height 45
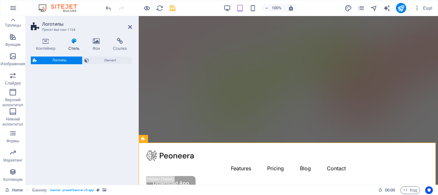
select select "rem"
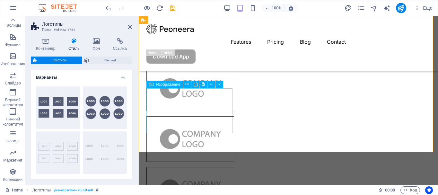
scroll to position [128, 0]
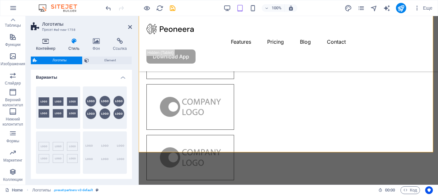
click at [46, 47] on h4 "Контейнер" at bounding box center [47, 44] width 32 height 13
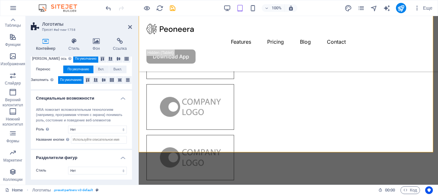
scroll to position [101, 0]
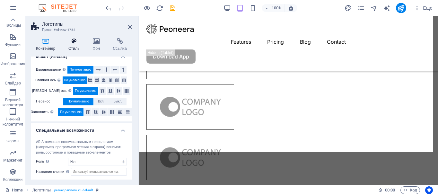
click at [75, 47] on h4 "Стиль" at bounding box center [75, 44] width 24 height 13
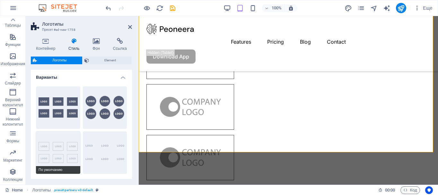
scroll to position [64, 0]
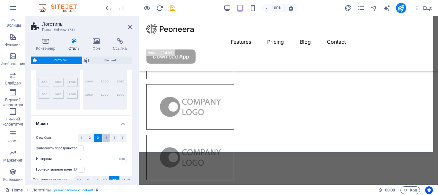
click at [105, 138] on span "4" at bounding box center [106, 138] width 2 height 8
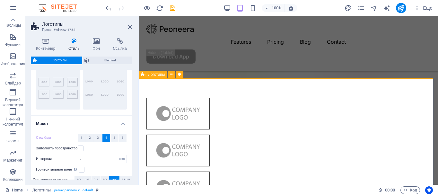
scroll to position [96, 0]
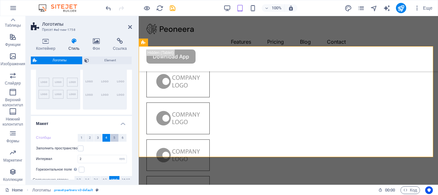
click at [115, 136] on button "5" at bounding box center [114, 138] width 8 height 8
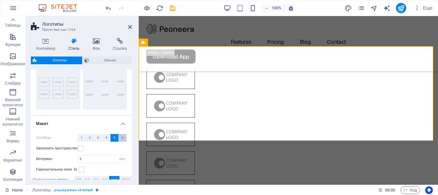
click at [122, 140] on span "6" at bounding box center [123, 138] width 2 height 8
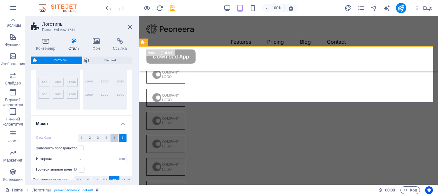
click at [113, 137] on span "5" at bounding box center [114, 138] width 2 height 8
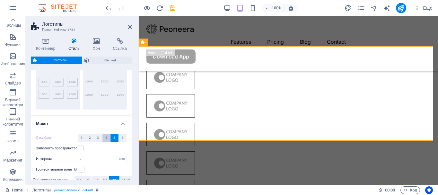
click at [105, 136] on span "4" at bounding box center [106, 138] width 2 height 8
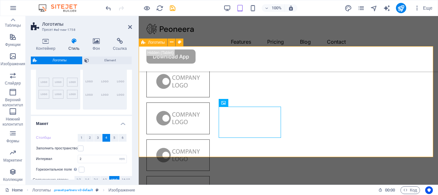
click at [315, 122] on div at bounding box center [288, 173] width 299 height 255
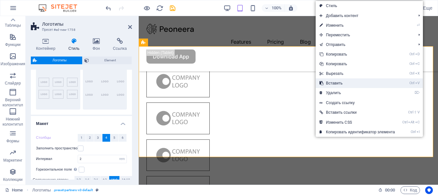
click at [337, 84] on link "Ctrl V Вставить" at bounding box center [357, 83] width 83 height 10
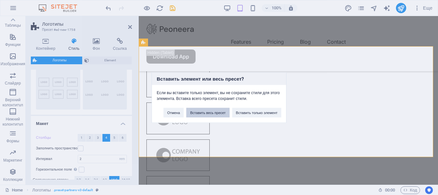
drag, startPoint x: 212, startPoint y: 113, endPoint x: 76, endPoint y: 97, distance: 136.8
click at [212, 113] on button "Вставить весь пресет" at bounding box center [207, 113] width 43 height 10
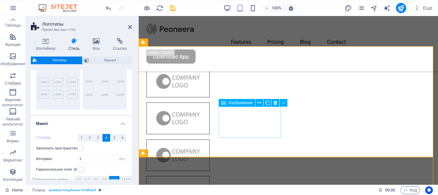
scroll to position [352, 0]
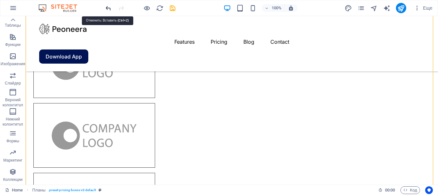
click at [109, 11] on icon "undo" at bounding box center [108, 7] width 7 height 7
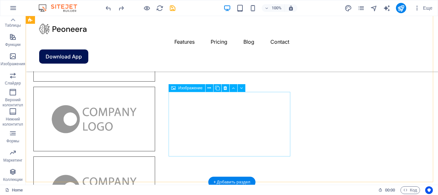
scroll to position [95, 0]
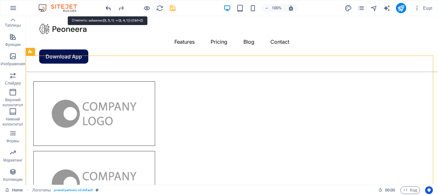
click at [107, 7] on icon "undo" at bounding box center [108, 7] width 7 height 7
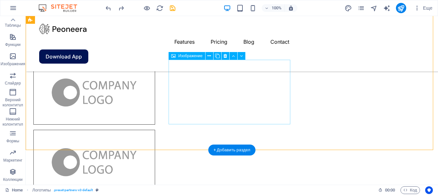
scroll to position [192, 0]
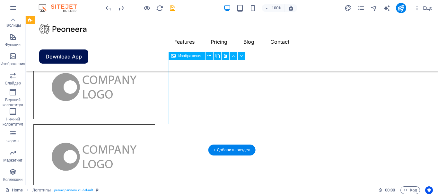
click at [218, 57] on icon at bounding box center [217, 56] width 4 height 7
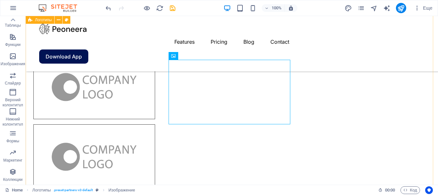
scroll to position [256, 0]
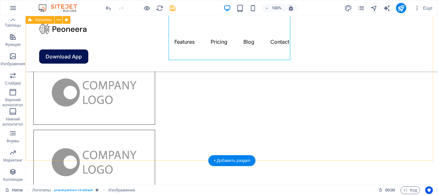
click at [199, 117] on div at bounding box center [232, 162] width 412 height 534
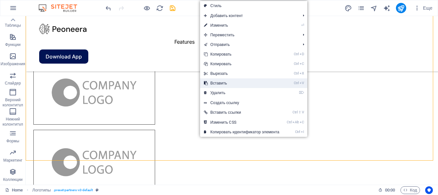
click at [230, 84] on link "Ctrl V Вставить" at bounding box center [241, 83] width 83 height 10
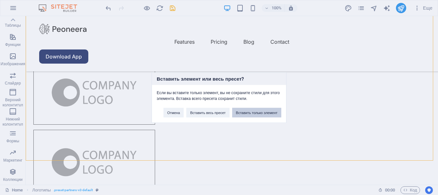
click at [250, 109] on button "Вставить только элемент" at bounding box center [256, 113] width 49 height 10
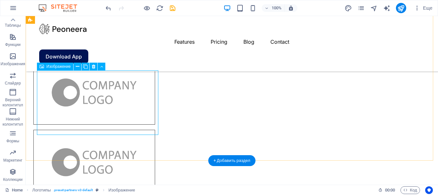
click at [86, 67] on icon at bounding box center [85, 66] width 4 height 7
click at [87, 67] on icon at bounding box center [85, 66] width 4 height 7
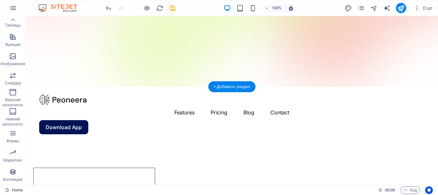
scroll to position [0, 0]
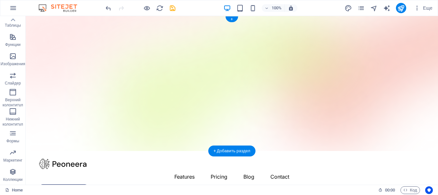
click at [137, 80] on figure at bounding box center [232, 83] width 412 height 135
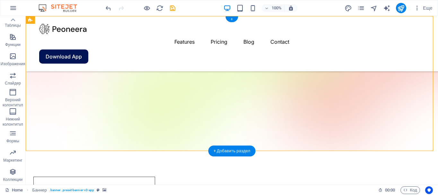
scroll to position [64, 0]
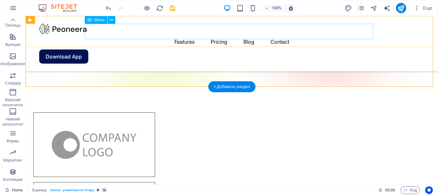
click at [182, 34] on nav "Features Pricing Blog Contact" at bounding box center [231, 41] width 385 height 15
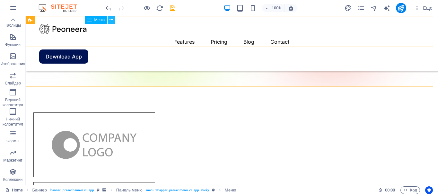
click at [111, 20] on icon at bounding box center [112, 20] width 4 height 7
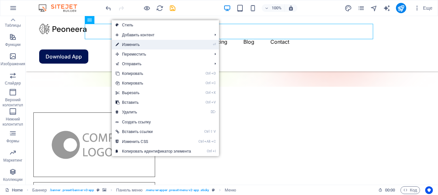
click at [137, 45] on link "⏎ Изменить" at bounding box center [153, 45] width 83 height 10
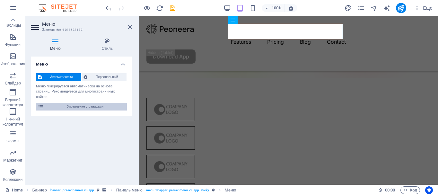
click at [92, 109] on span "Управление страницами" at bounding box center [85, 107] width 79 height 8
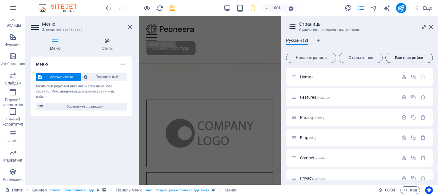
click at [409, 59] on span "Все настройки" at bounding box center [409, 58] width 42 height 4
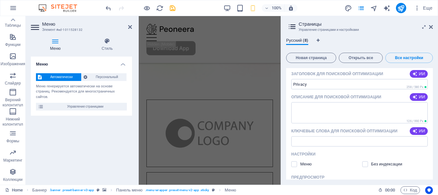
scroll to position [1242, 0]
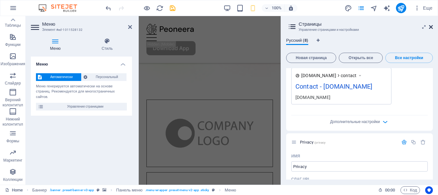
drag, startPoint x: 431, startPoint y: 27, endPoint x: 94, endPoint y: 66, distance: 339.1
click at [431, 27] on icon at bounding box center [431, 26] width 4 height 5
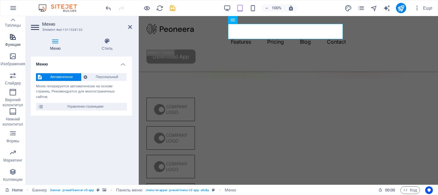
click at [14, 43] on p "Функции" at bounding box center [12, 44] width 15 height 5
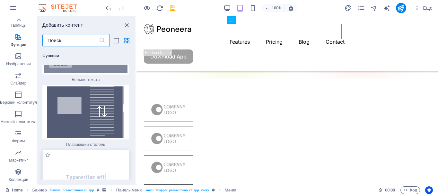
scroll to position [4835, 0]
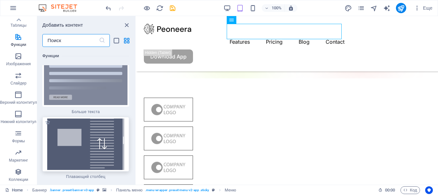
click at [84, 121] on img at bounding box center [86, 144] width 84 height 51
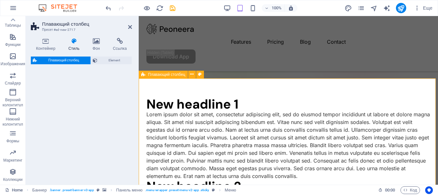
select select "%"
select select "rem"
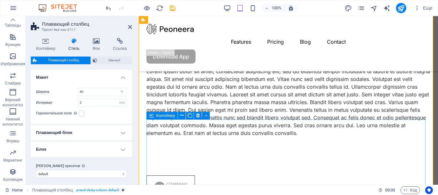
scroll to position [225, 0]
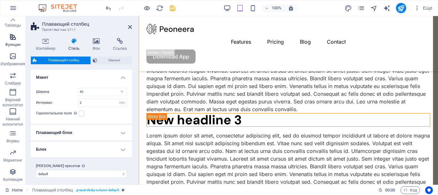
drag, startPoint x: 15, startPoint y: 38, endPoint x: 0, endPoint y: 48, distance: 18.0
click at [15, 38] on icon "button" at bounding box center [13, 37] width 8 height 8
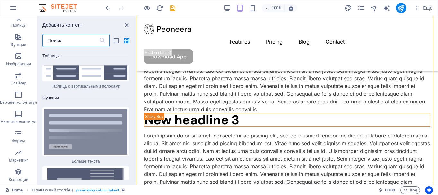
scroll to position [4803, 0]
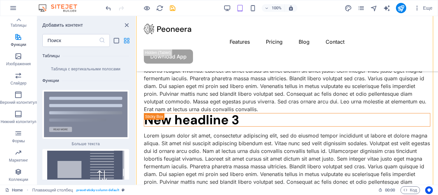
click at [128, 41] on icon "grid-view" at bounding box center [126, 40] width 7 height 7
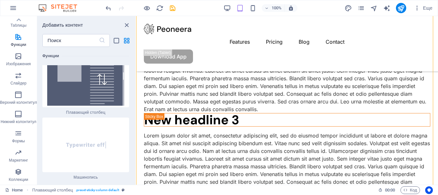
scroll to position [4931, 0]
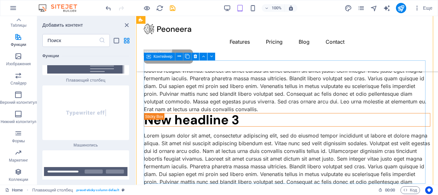
click at [224, 100] on div "New headline 2 Lorem ipsum dolor sit amet, consectetur adipiscing elit, sed do …" at bounding box center [287, 69] width 286 height 88
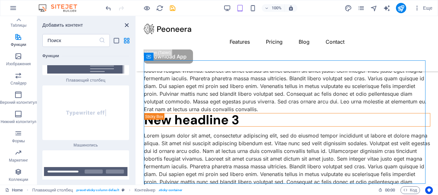
drag, startPoint x: 127, startPoint y: 23, endPoint x: 95, endPoint y: 4, distance: 36.8
click at [127, 23] on icon "close panel" at bounding box center [126, 25] width 7 height 7
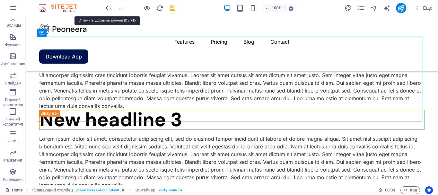
click at [107, 8] on icon "undo" at bounding box center [108, 7] width 7 height 7
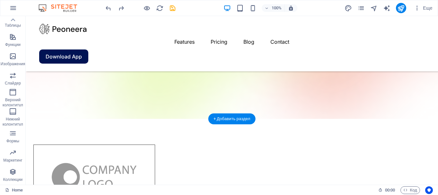
scroll to position [0, 0]
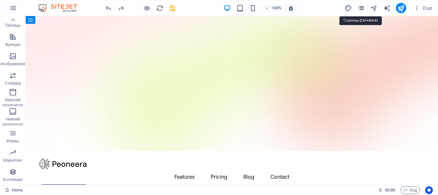
click at [360, 6] on icon "pages" at bounding box center [360, 7] width 7 height 7
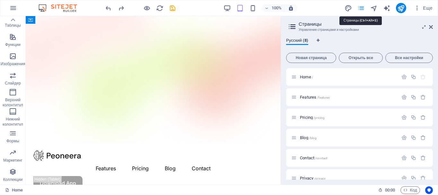
click at [361, 8] on icon "pages" at bounding box center [360, 7] width 7 height 7
click at [431, 25] on icon at bounding box center [431, 26] width 4 height 5
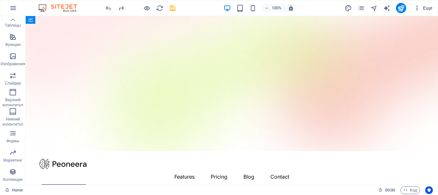
click at [417, 10] on icon "button" at bounding box center [417, 8] width 6 height 6
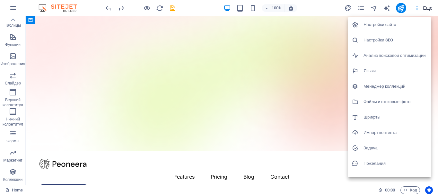
click at [406, 27] on h6 "Настройки сайта" at bounding box center [396, 25] width 64 height 8
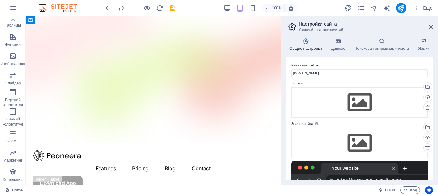
click at [433, 27] on aside "Настройки сайта Управляйте настройками сайта Общие настройки Данные Поисковая о…" at bounding box center [359, 100] width 157 height 169
drag, startPoint x: 431, startPoint y: 26, endPoint x: 404, endPoint y: 10, distance: 31.4
click at [431, 26] on icon at bounding box center [431, 26] width 4 height 5
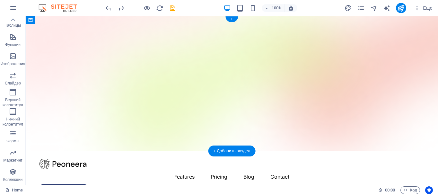
click at [80, 109] on figure at bounding box center [232, 83] width 412 height 135
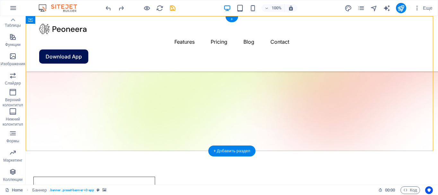
scroll to position [64, 0]
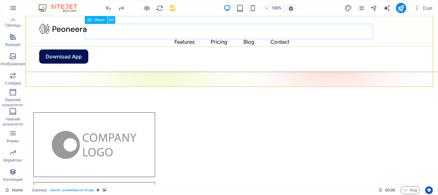
click at [110, 19] on icon at bounding box center [112, 20] width 4 height 7
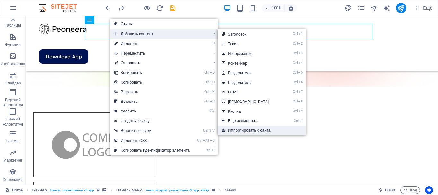
click at [248, 134] on link "Импортировать с сайта" at bounding box center [262, 131] width 88 height 10
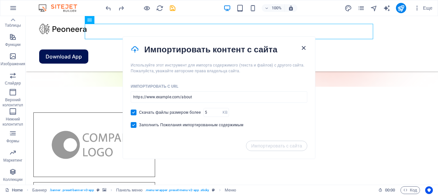
click at [303, 49] on icon "button" at bounding box center [303, 47] width 7 height 7
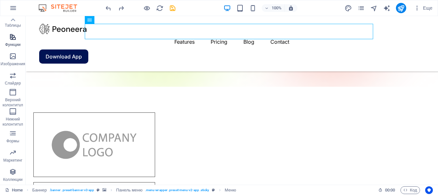
click at [15, 38] on icon "button" at bounding box center [13, 37] width 8 height 8
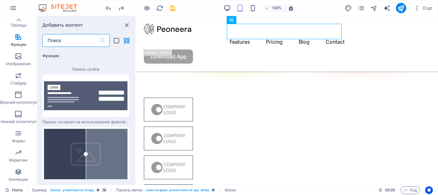
scroll to position [5124, 0]
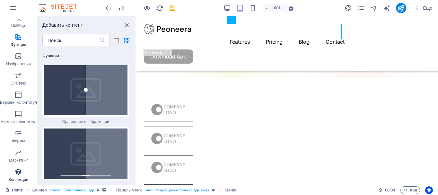
click at [22, 178] on p "Коллекции" at bounding box center [19, 179] width 20 height 5
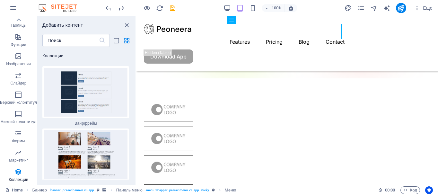
scroll to position [11778, 0]
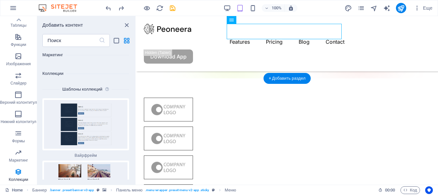
click at [235, 66] on figure at bounding box center [287, 15] width 302 height 127
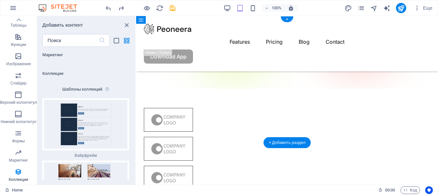
scroll to position [0, 0]
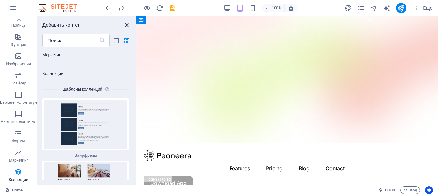
click at [128, 25] on icon "close panel" at bounding box center [126, 25] width 7 height 7
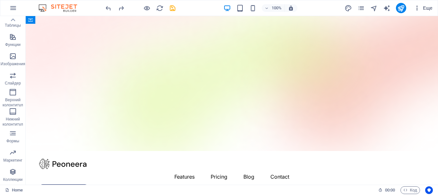
click at [430, 6] on span "Еще" at bounding box center [423, 8] width 19 height 6
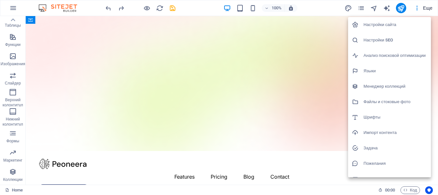
click at [385, 131] on h6 "Импорт контента" at bounding box center [396, 133] width 64 height 8
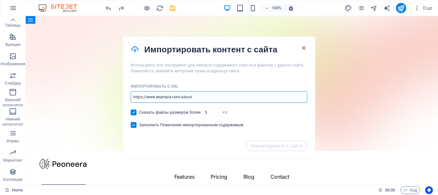
click at [181, 95] on input "url" at bounding box center [219, 97] width 177 height 12
paste input "https://wordpress.org/themes/coupons-deals/?utm_source=chatgpt.com"
type input "https://wordpress.org/themes/coupons-deals/?utm_source=chatgpt.com"
click at [280, 143] on span "Импортировать с сайта" at bounding box center [276, 145] width 51 height 5
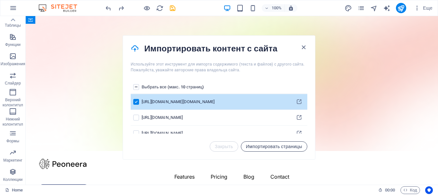
click at [277, 147] on span "Импортировать страницы" at bounding box center [274, 146] width 56 height 5
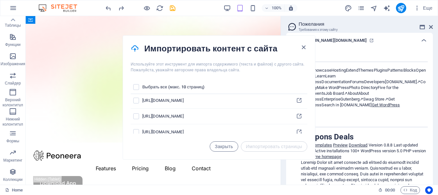
scroll to position [161, 0]
click at [303, 48] on icon "button" at bounding box center [303, 47] width 7 height 7
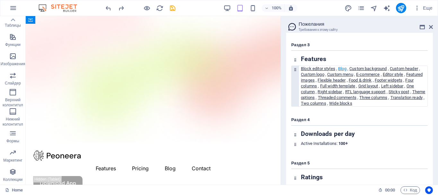
scroll to position [428, 0]
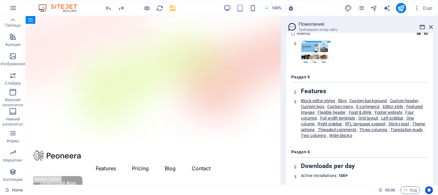
click at [348, 64] on div at bounding box center [359, 52] width 136 height 24
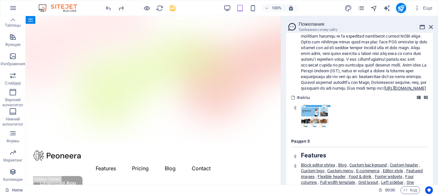
scroll to position [396, 0]
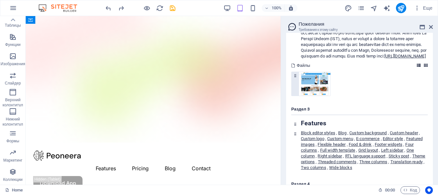
drag, startPoint x: 352, startPoint y: 96, endPoint x: 319, endPoint y: 96, distance: 32.8
click at [351, 96] on div at bounding box center [359, 84] width 136 height 24
click at [313, 96] on img at bounding box center [314, 84] width 31 height 24
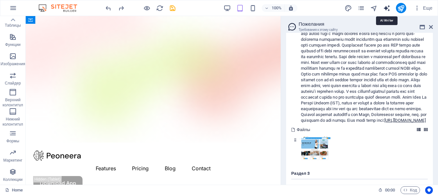
click at [385, 8] on icon "text_generator" at bounding box center [386, 7] width 7 height 7
select select "English"
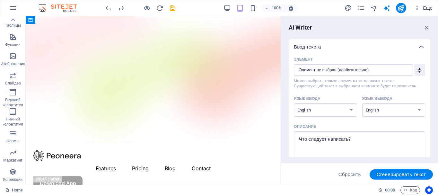
click at [419, 9] on icon "button" at bounding box center [417, 8] width 6 height 6
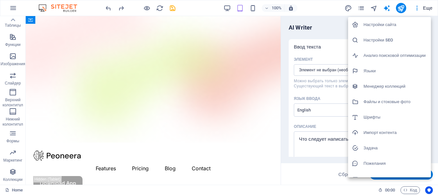
click at [394, 24] on h6 "Настройки сайта" at bounding box center [396, 25] width 64 height 8
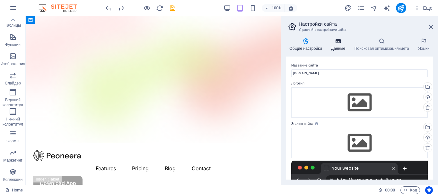
click at [334, 41] on icon at bounding box center [338, 41] width 21 height 6
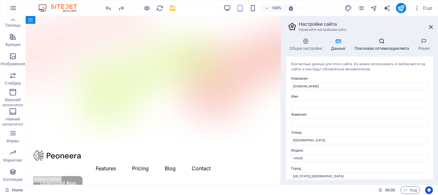
click at [365, 46] on h4 "Поисковая оптимизация/мета" at bounding box center [383, 44] width 64 height 13
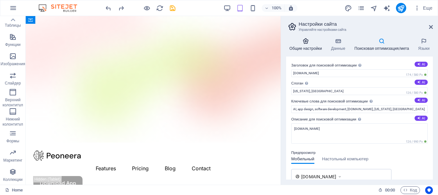
click at [307, 47] on h4 "Общие настройки" at bounding box center [307, 44] width 42 height 13
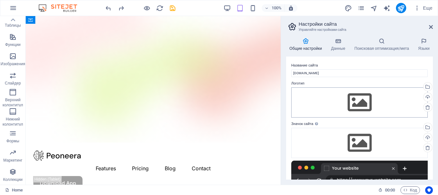
scroll to position [96, 0]
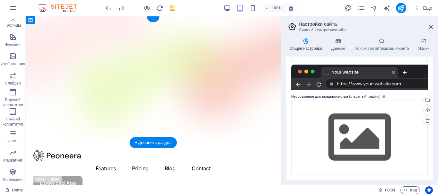
click at [83, 93] on figure at bounding box center [153, 79] width 255 height 127
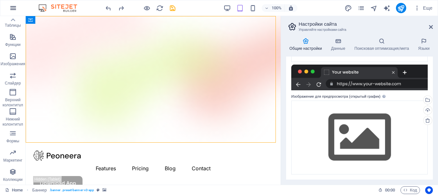
click at [16, 7] on icon "button" at bounding box center [13, 8] width 8 height 8
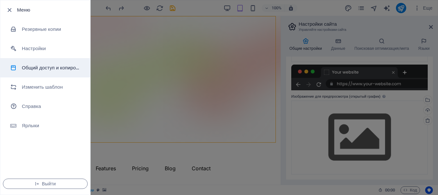
click at [47, 65] on h6 "Общий доступ и копирование сайта" at bounding box center [51, 68] width 59 height 8
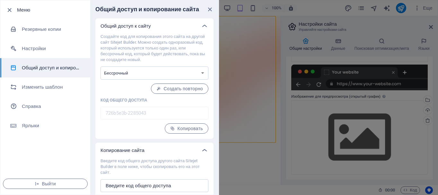
scroll to position [17, 0]
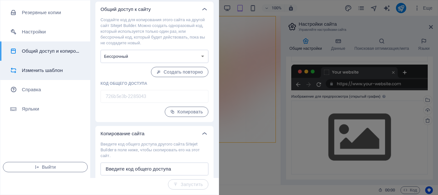
click at [44, 71] on h6 "Изменить шаблон" at bounding box center [51, 70] width 59 height 8
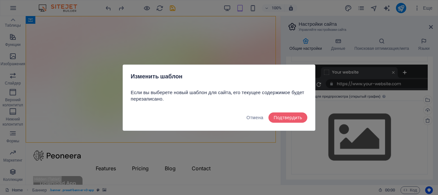
scroll to position [0, 0]
click at [290, 118] on span "Подтвердить" at bounding box center [288, 117] width 29 height 5
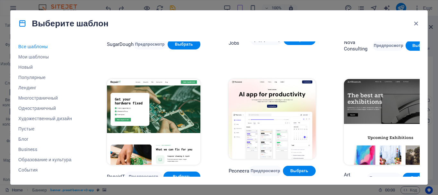
scroll to position [128, 0]
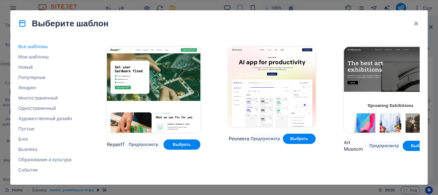
click at [166, 75] on img at bounding box center [153, 90] width 93 height 86
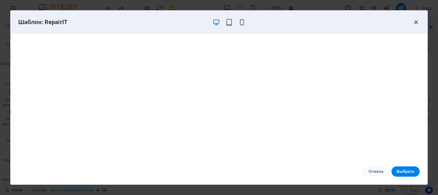
click at [416, 21] on icon "button" at bounding box center [415, 22] width 7 height 7
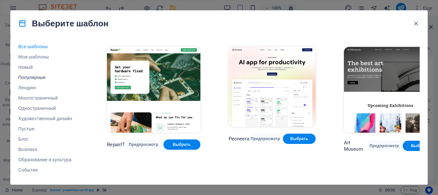
click at [39, 78] on span "Популярные" at bounding box center [48, 77] width 60 height 5
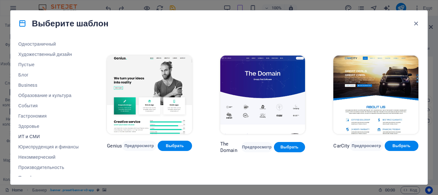
scroll to position [122, 0]
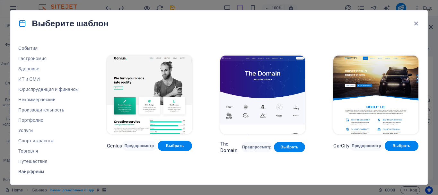
click at [35, 174] on button "Вайрфрейм" at bounding box center [48, 171] width 60 height 10
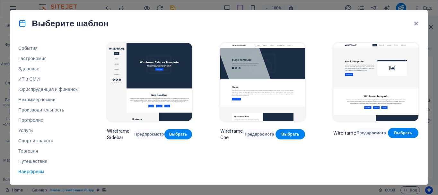
scroll to position [0, 0]
click at [46, 160] on span "Путешествия" at bounding box center [48, 161] width 60 height 5
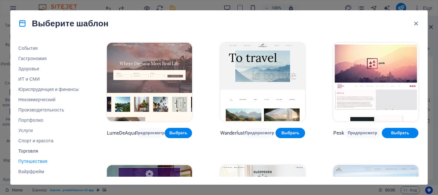
click at [34, 151] on span "Торговля" at bounding box center [48, 150] width 60 height 5
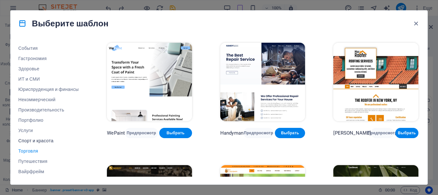
click at [39, 140] on span "Спорт и красота" at bounding box center [48, 140] width 60 height 5
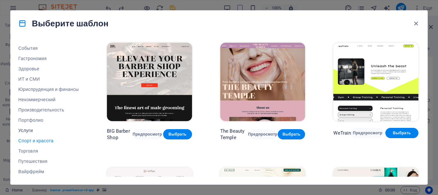
click at [31, 131] on span "Услуги" at bounding box center [48, 130] width 60 height 5
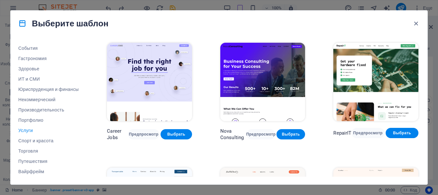
scroll to position [128, 0]
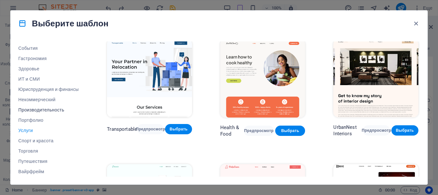
click at [44, 111] on span "Производительность" at bounding box center [48, 109] width 60 height 5
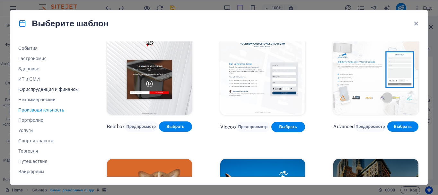
scroll to position [90, 0]
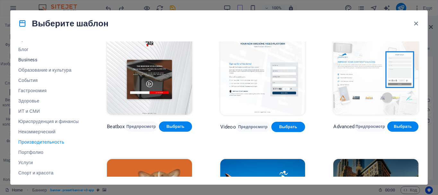
click at [27, 61] on span "Business" at bounding box center [48, 59] width 60 height 5
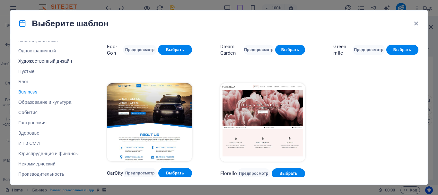
scroll to position [0, 0]
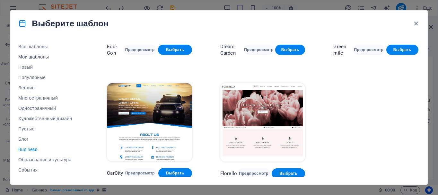
click at [42, 57] on span "Мои шаблоны" at bounding box center [48, 56] width 60 height 5
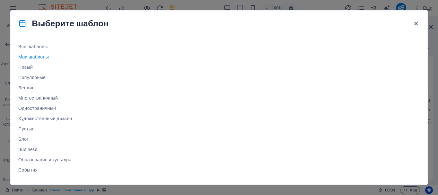
click at [417, 23] on icon "button" at bounding box center [415, 23] width 7 height 7
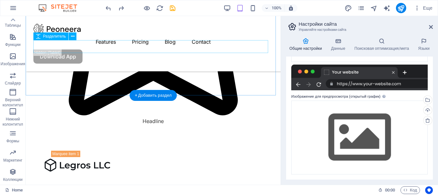
scroll to position [846, 0]
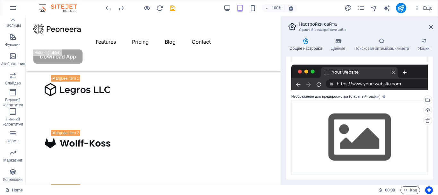
click at [303, 46] on h4 "Общие настройки" at bounding box center [307, 44] width 42 height 13
click at [305, 47] on h4 "Общие настройки" at bounding box center [307, 44] width 42 height 13
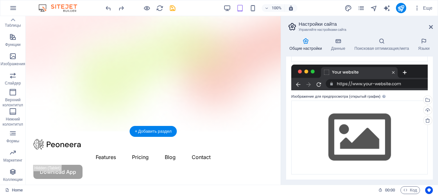
scroll to position [0, 0]
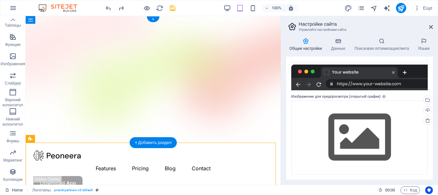
click at [114, 130] on figure at bounding box center [153, 79] width 255 height 127
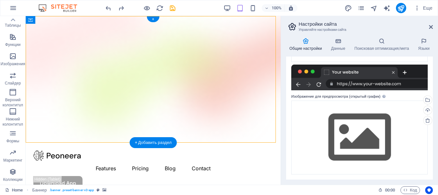
drag, startPoint x: 110, startPoint y: 144, endPoint x: 109, endPoint y: 131, distance: 12.2
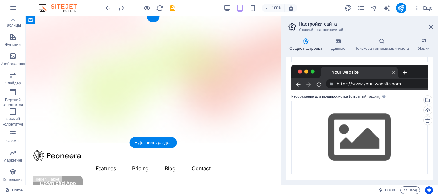
click at [93, 85] on figure at bounding box center [153, 79] width 255 height 127
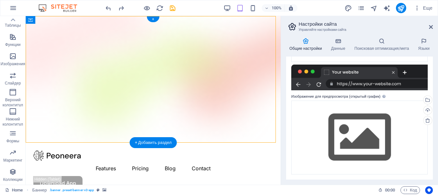
click at [50, 63] on figure at bounding box center [153, 79] width 255 height 127
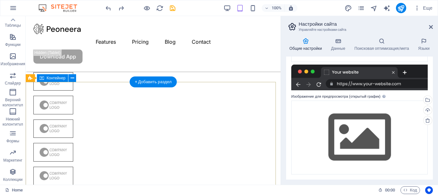
scroll to position [64, 0]
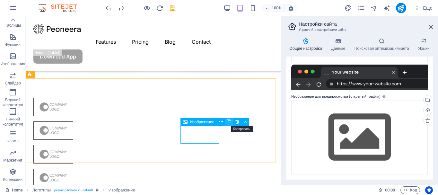
click at [229, 121] on icon at bounding box center [229, 122] width 4 height 7
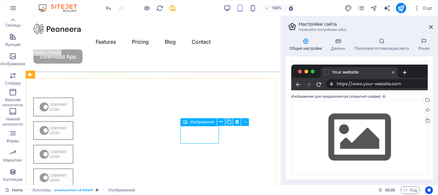
click at [229, 121] on icon at bounding box center [229, 122] width 4 height 7
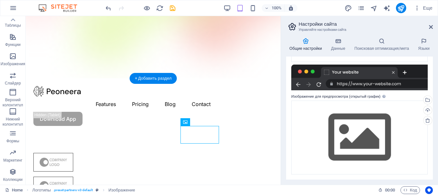
scroll to position [0, 0]
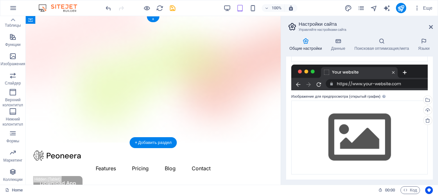
click at [98, 74] on figure at bounding box center [153, 79] width 255 height 127
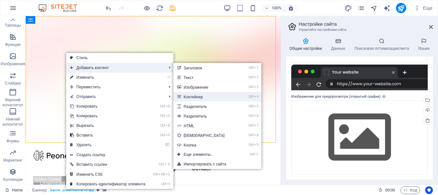
click at [207, 97] on link "Ctrl 4 Контейнер" at bounding box center [205, 97] width 64 height 10
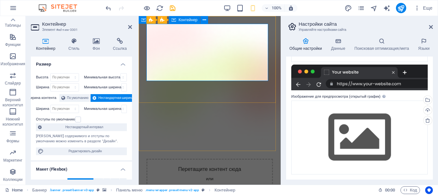
click at [205, 187] on span "Добавить элементы" at bounding box center [210, 191] width 46 height 9
click at [205, 20] on icon at bounding box center [205, 20] width 4 height 7
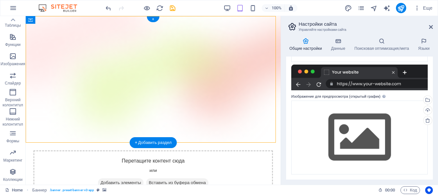
drag, startPoint x: 102, startPoint y: 77, endPoint x: 106, endPoint y: 55, distance: 22.5
click at [106, 143] on div "Перетащите контент сюда или Добавить элементы Вставить из буфера обмена Menu Fe…" at bounding box center [153, 193] width 255 height 101
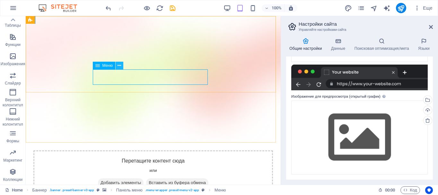
click at [119, 66] on icon at bounding box center [120, 65] width 4 height 7
click at [98, 66] on icon at bounding box center [97, 66] width 4 height 8
click at [120, 65] on icon at bounding box center [120, 65] width 4 height 7
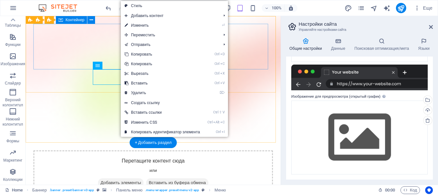
click at [102, 150] on div "Перетащите контент сюда или Добавить элементы Вставить из буфера обмена" at bounding box center [153, 173] width 240 height 46
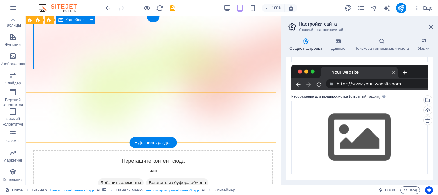
click at [204, 150] on div "Перетащите контент сюда или Добавить элементы Вставить из буфера обмена" at bounding box center [153, 173] width 240 height 46
click at [94, 20] on button at bounding box center [91, 20] width 8 height 8
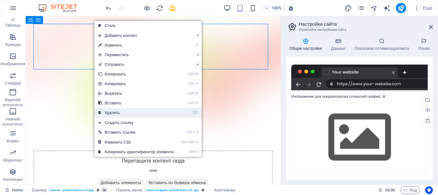
click at [120, 113] on link "⌦ Удалить" at bounding box center [135, 113] width 83 height 10
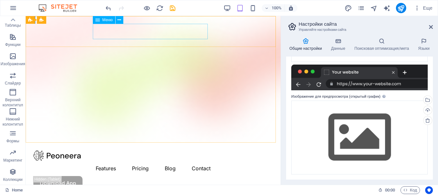
click at [108, 20] on span "Меню" at bounding box center [107, 20] width 10 height 4
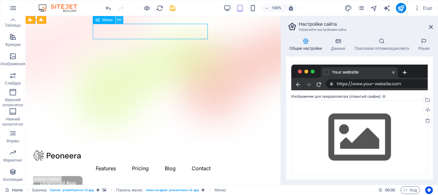
click at [119, 20] on icon at bounding box center [120, 20] width 4 height 7
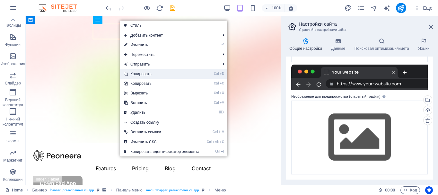
drag, startPoint x: 147, startPoint y: 75, endPoint x: 108, endPoint y: 44, distance: 49.4
click at [147, 75] on link "Ctrl D Копировать" at bounding box center [161, 74] width 83 height 10
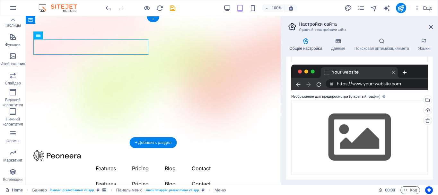
click at [67, 80] on figure at bounding box center [153, 79] width 255 height 127
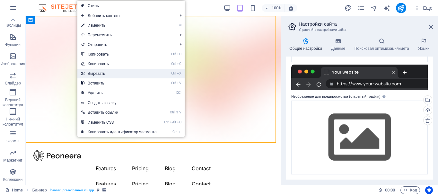
drag, startPoint x: 96, startPoint y: 73, endPoint x: 69, endPoint y: 56, distance: 32.2
click at [96, 73] on link "Ctrl X Вырезать" at bounding box center [118, 74] width 83 height 10
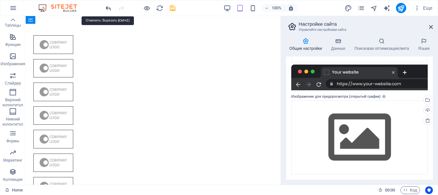
click at [109, 6] on icon "undo" at bounding box center [108, 7] width 7 height 7
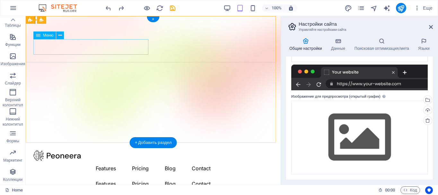
click at [123, 176] on nav "Features Pricing Blog Contact" at bounding box center [153, 183] width 240 height 15
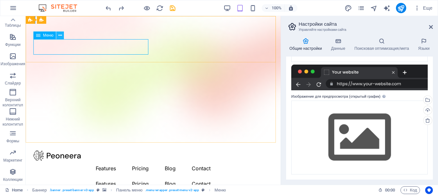
click at [59, 36] on icon at bounding box center [60, 35] width 4 height 7
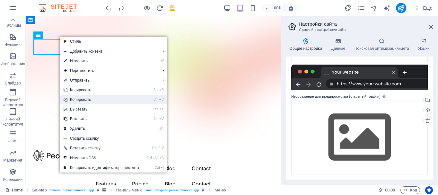
click at [89, 99] on link "Ctrl C Копировать" at bounding box center [101, 100] width 83 height 10
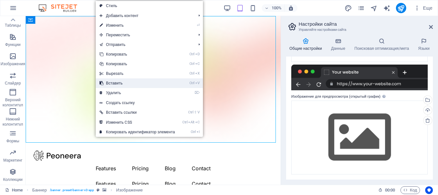
click at [110, 84] on link "Ctrl V Вставить" at bounding box center [137, 83] width 83 height 10
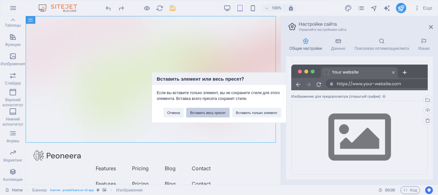
drag, startPoint x: 210, startPoint y: 115, endPoint x: 185, endPoint y: 99, distance: 29.9
click at [210, 115] on button "Вставить весь пресет" at bounding box center [207, 113] width 43 height 10
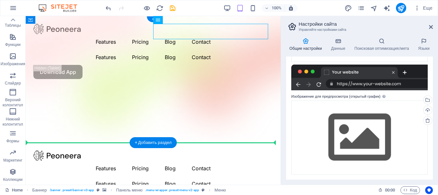
drag, startPoint x: 181, startPoint y: 35, endPoint x: 88, endPoint y: 82, distance: 104.3
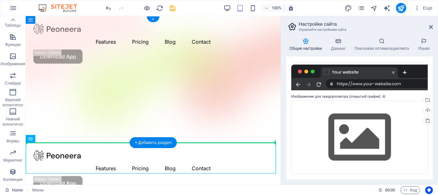
drag, startPoint x: 70, startPoint y: 152, endPoint x: 77, endPoint y: 88, distance: 64.7
drag, startPoint x: 68, startPoint y: 156, endPoint x: 47, endPoint y: 82, distance: 77.8
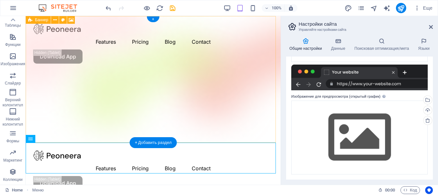
click at [114, 97] on figure at bounding box center [153, 79] width 255 height 127
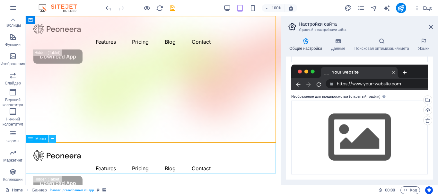
click at [54, 138] on icon at bounding box center [53, 138] width 4 height 7
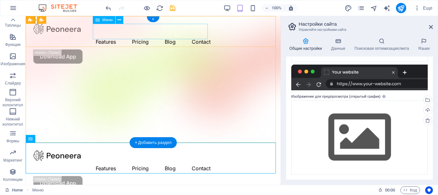
click at [108, 161] on nav "Features Pricing Blog Contact" at bounding box center [153, 168] width 240 height 15
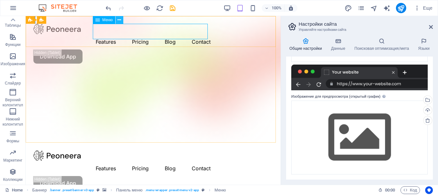
click at [119, 19] on icon at bounding box center [120, 20] width 4 height 7
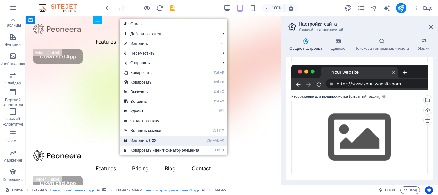
drag, startPoint x: 148, startPoint y: 141, endPoint x: 136, endPoint y: 123, distance: 21.4
click at [148, 141] on link "Ctrl Alt C Изменить CSS" at bounding box center [161, 141] width 83 height 10
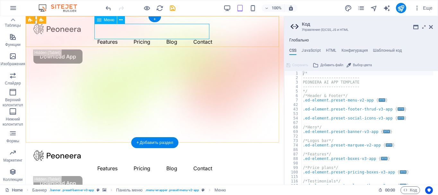
click at [107, 161] on nav "Features Pricing Blog Contact" at bounding box center [154, 168] width 243 height 15
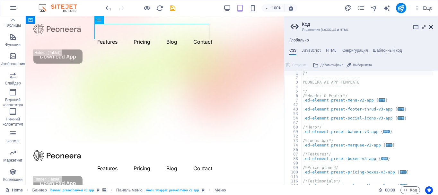
click at [430, 26] on icon at bounding box center [431, 26] width 4 height 5
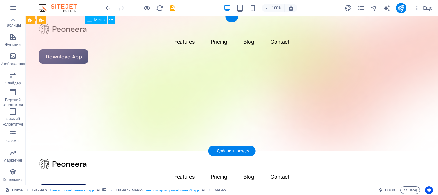
click at [142, 169] on nav "Features Pricing Blog Contact" at bounding box center [231, 176] width 385 height 15
click at [97, 20] on span "Меню" at bounding box center [99, 20] width 10 height 4
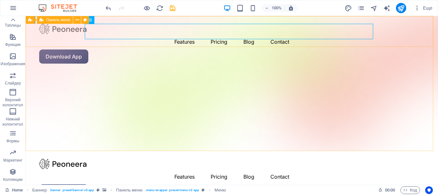
click at [58, 20] on span "Панель меню" at bounding box center [58, 20] width 24 height 4
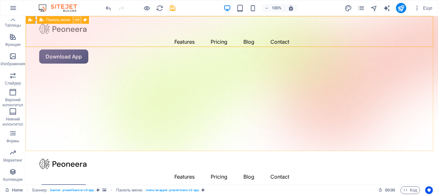
click at [79, 20] on icon at bounding box center [77, 20] width 4 height 7
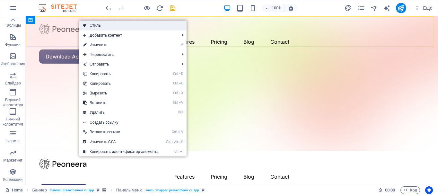
drag, startPoint x: 95, startPoint y: 25, endPoint x: 40, endPoint y: 30, distance: 55.4
click at [95, 25] on link "Стиль" at bounding box center [132, 26] width 107 height 10
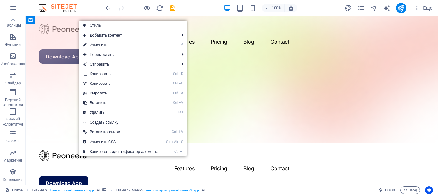
select select "rem"
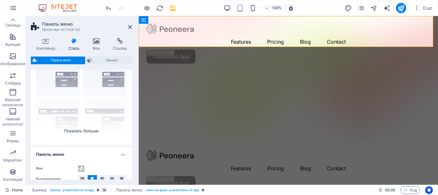
scroll to position [64, 0]
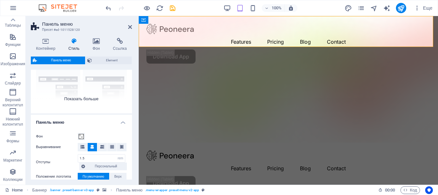
click at [83, 98] on div "Граница По центру По умолчанию Фиксированный Loki Триггер Широкий XXL" at bounding box center [81, 65] width 101 height 96
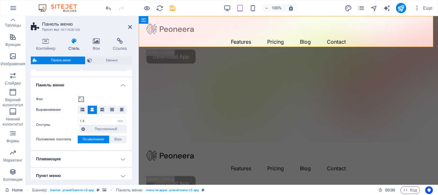
scroll to position [225, 0]
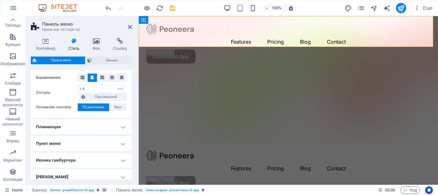
click at [80, 143] on h4 "Пункт меню" at bounding box center [81, 143] width 101 height 15
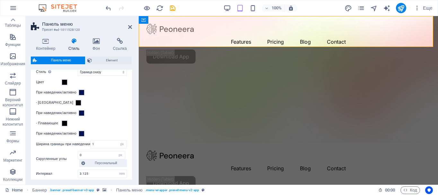
scroll to position [289, 0]
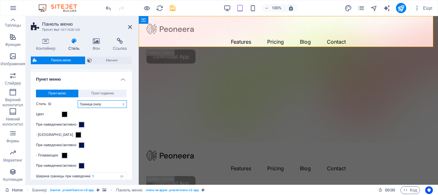
click at [101, 104] on select "Простой Цвет текста Блок: Наплыв Блок: Перевернуть вертикально Блок: Перевернут…" at bounding box center [102, 104] width 49 height 8
select select "hover_border_horizontal"
click at [78, 100] on select "Простой Цвет текста Блок: Наплыв Блок: Перевернуть вертикально Блок: Перевернут…" at bounding box center [102, 104] width 49 height 8
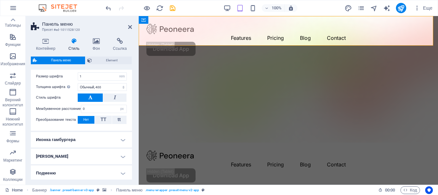
scroll to position [509, 0]
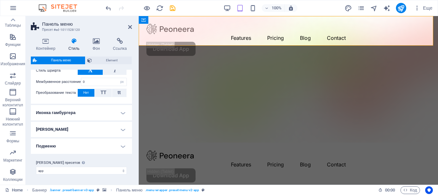
click at [91, 129] on h4 "Меню гамбургер" at bounding box center [81, 129] width 101 height 15
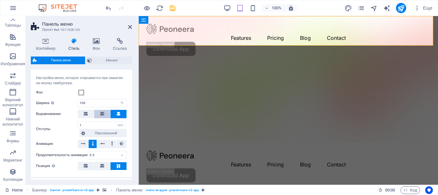
scroll to position [613, 0]
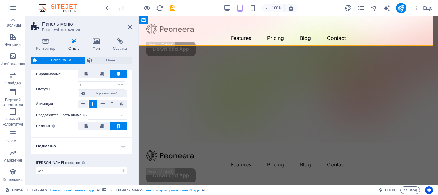
click at [73, 169] on select "app Добавить класс пресетов" at bounding box center [81, 171] width 91 height 8
click at [85, 157] on div "Класс пресетов Выбранный выше вариант и настройки влияют на все элементы, котор…" at bounding box center [81, 167] width 101 height 26
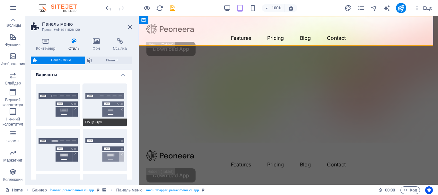
scroll to position [0, 0]
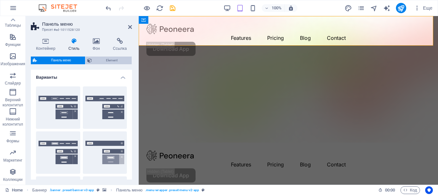
click at [111, 60] on span "Element" at bounding box center [112, 61] width 36 height 8
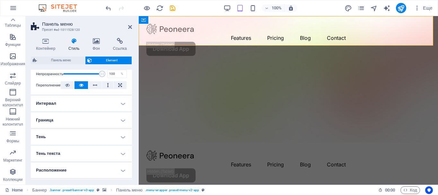
scroll to position [128, 0]
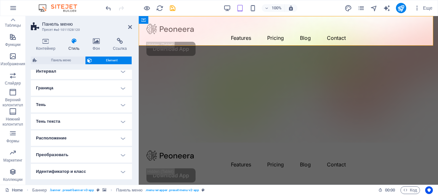
click at [82, 138] on h4 "Расположение" at bounding box center [81, 137] width 101 height 15
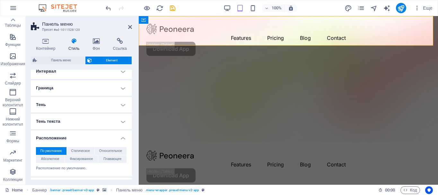
scroll to position [192, 0]
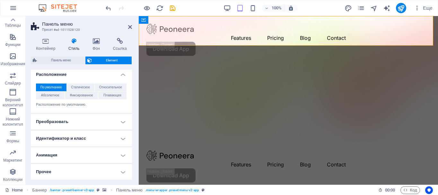
click at [90, 121] on h4 "Преобразовать" at bounding box center [81, 121] width 101 height 15
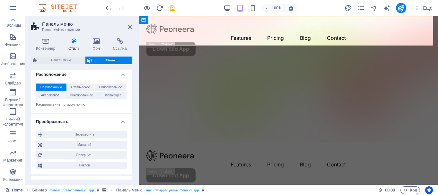
scroll to position [237, 0]
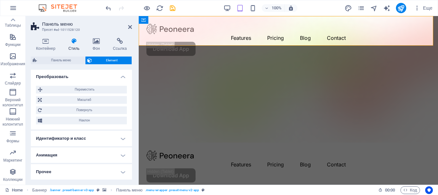
click at [101, 140] on h4 "Идентификатор и класс" at bounding box center [81, 138] width 101 height 15
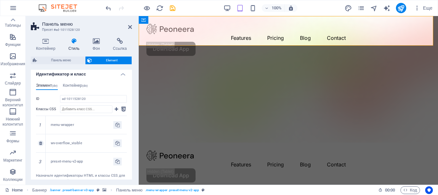
scroll to position [355, 0]
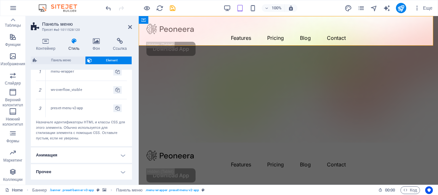
click at [85, 158] on h4 "Анимация" at bounding box center [81, 154] width 101 height 15
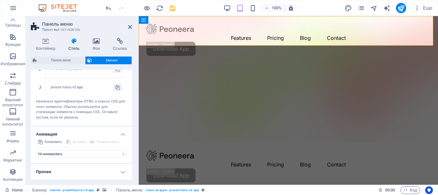
click at [83, 171] on h4 "Прочее" at bounding box center [81, 171] width 101 height 15
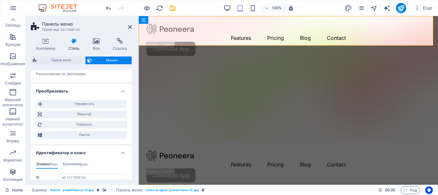
scroll to position [94, 0]
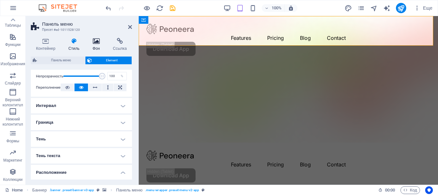
click at [94, 40] on icon at bounding box center [96, 41] width 18 height 6
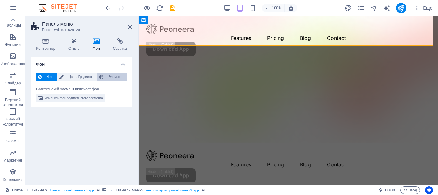
click at [113, 77] on span "Элемент" at bounding box center [115, 77] width 19 height 8
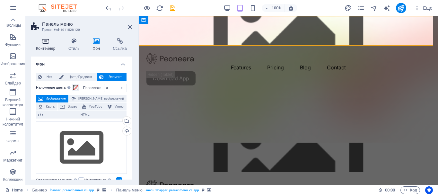
click at [47, 42] on icon at bounding box center [46, 41] width 30 height 6
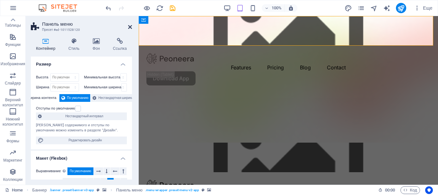
drag, startPoint x: 132, startPoint y: 28, endPoint x: 104, endPoint y: 6, distance: 35.2
click at [132, 28] on icon at bounding box center [130, 26] width 4 height 5
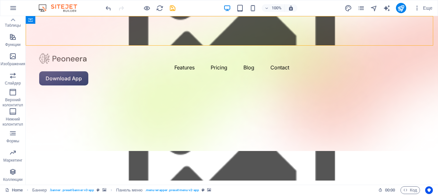
click at [102, 9] on div "100% Еще" at bounding box center [218, 7] width 437 height 15
click at [105, 9] on icon "undo" at bounding box center [108, 7] width 7 height 7
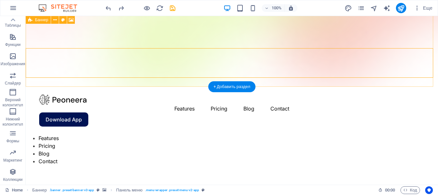
scroll to position [0, 0]
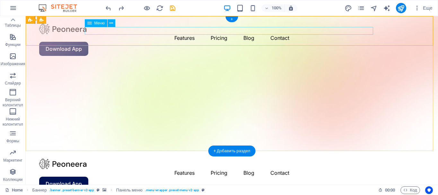
click at [140, 169] on nav "Features Pricing Blog Contact" at bounding box center [231, 173] width 385 height 8
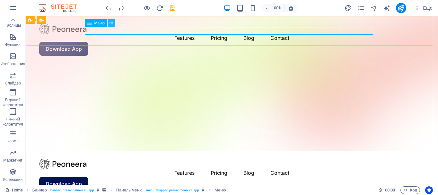
click at [113, 22] on button at bounding box center [112, 23] width 8 height 8
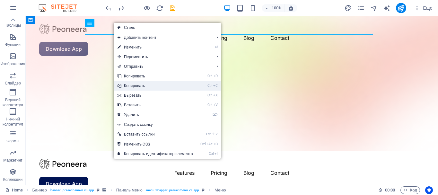
click at [142, 87] on link "Ctrl C Копировать" at bounding box center [155, 86] width 83 height 10
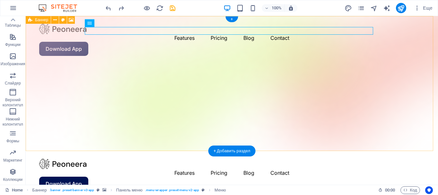
click at [123, 52] on figure at bounding box center [232, 83] width 412 height 135
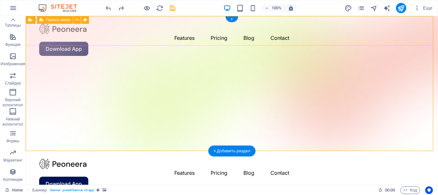
click at [310, 151] on div "Menu Features Pricing Blog Contact Download App" at bounding box center [232, 175] width 412 height 48
click at [287, 66] on figure at bounding box center [232, 83] width 412 height 135
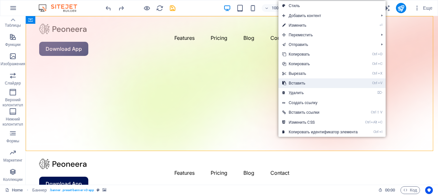
click at [311, 82] on link "Ctrl V Вставить" at bounding box center [319, 83] width 83 height 10
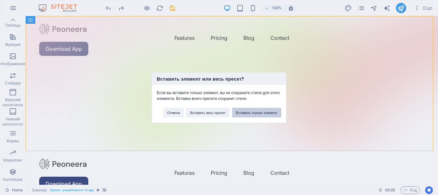
click at [242, 115] on button "Вставить только элемент" at bounding box center [256, 113] width 49 height 10
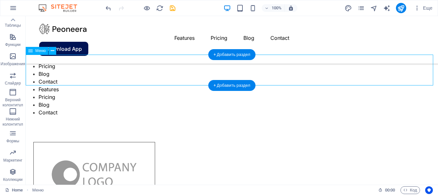
scroll to position [64, 0]
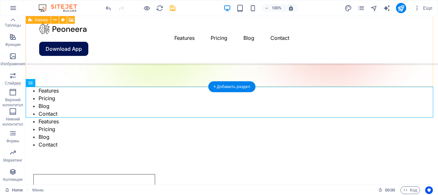
click at [170, 58] on figure at bounding box center [232, 19] width 412 height 135
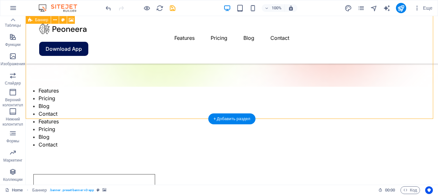
scroll to position [0, 0]
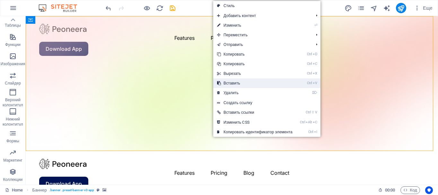
click at [237, 85] on link "Ctrl V Вставить" at bounding box center [254, 83] width 83 height 10
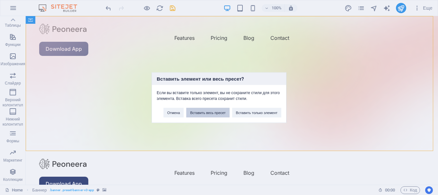
click at [204, 110] on button "Вставить весь пресет" at bounding box center [207, 113] width 43 height 10
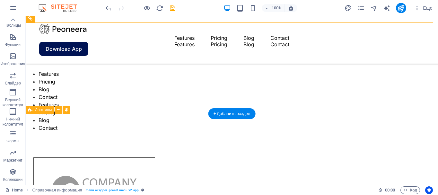
scroll to position [64, 0]
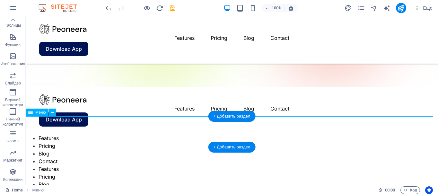
drag, startPoint x: 102, startPoint y: 135, endPoint x: 102, endPoint y: 123, distance: 12.2
click at [103, 134] on nav "Features Pricing Blog Contact" at bounding box center [232, 149] width 412 height 31
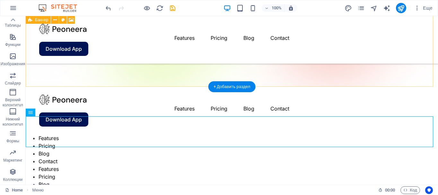
drag, startPoint x: 70, startPoint y: 128, endPoint x: 47, endPoint y: 64, distance: 67.8
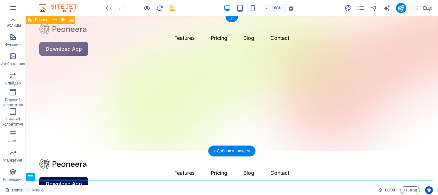
click at [197, 138] on figure at bounding box center [232, 83] width 412 height 135
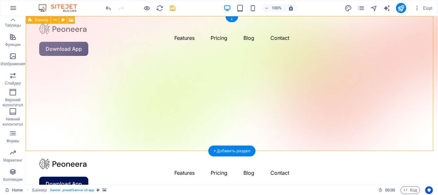
drag, startPoint x: 430, startPoint y: 149, endPoint x: 429, endPoint y: 125, distance: 24.1
click at [429, 127] on figure at bounding box center [232, 83] width 412 height 135
click at [55, 48] on figure at bounding box center [232, 83] width 412 height 135
click at [36, 19] on span "Баннер" at bounding box center [41, 20] width 13 height 4
drag, startPoint x: 64, startPoint y: 35, endPoint x: 39, endPoint y: 29, distance: 25.5
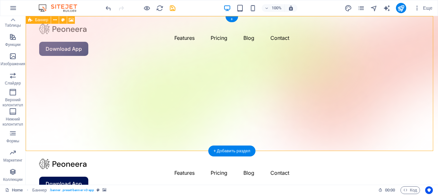
click at [178, 135] on figure at bounding box center [232, 83] width 412 height 135
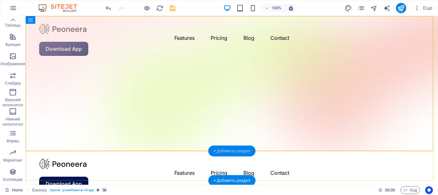
click at [221, 149] on div "+ Добавить раздел" at bounding box center [231, 150] width 47 height 11
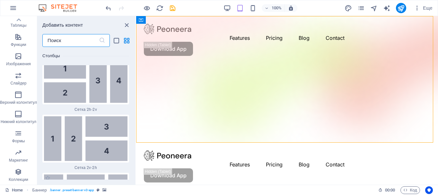
scroll to position [2061, 0]
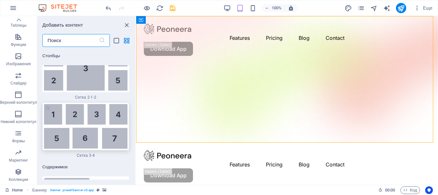
click at [98, 117] on img at bounding box center [86, 126] width 84 height 45
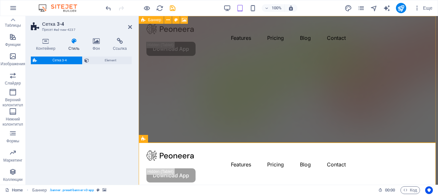
select select "rem"
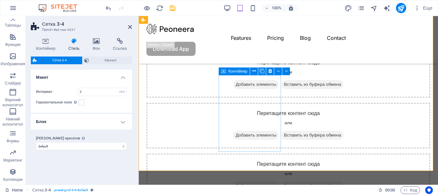
scroll to position [96, 0]
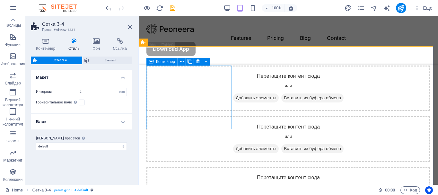
click at [281, 102] on span "Вставить из буфера обмена" at bounding box center [312, 97] width 62 height 9
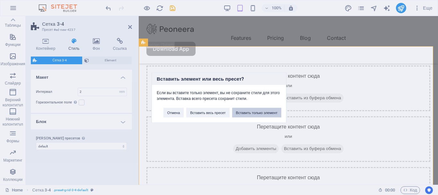
click at [245, 111] on button "Вставить только элемент" at bounding box center [256, 113] width 49 height 10
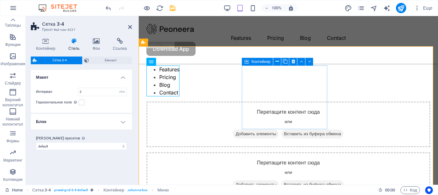
click at [305, 101] on div "Перетащите контент сюда или Добавить элементы Вставить из буфера обмена" at bounding box center [288, 124] width 284 height 46
click at [279, 129] on span "Добавить элементы" at bounding box center [256, 133] width 46 height 9
click at [277, 129] on span "Добавить элементы" at bounding box center [256, 133] width 46 height 9
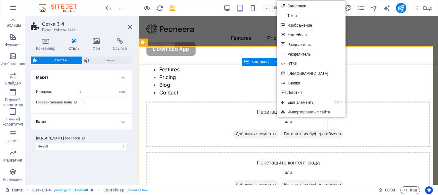
click at [251, 101] on div "Перетащите контент сюда или Добавить элементы Вставить из буфера обмена" at bounding box center [288, 124] width 284 height 46
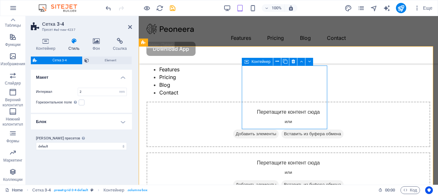
click at [282, 129] on span "Вставить из буфера обмена" at bounding box center [312, 133] width 62 height 9
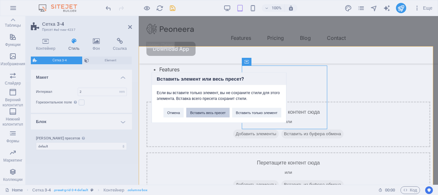
drag, startPoint x: 204, startPoint y: 110, endPoint x: 75, endPoint y: 93, distance: 130.3
click at [204, 110] on button "Вставить весь пресет" at bounding box center [207, 113] width 43 height 10
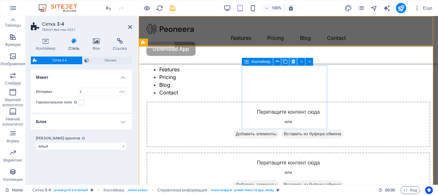
click at [295, 61] on icon at bounding box center [294, 61] width 4 height 7
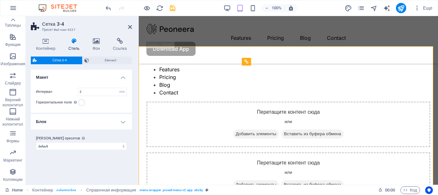
click at [128, 27] on header "Сетка 3-4 Пресет #ed-new-4237" at bounding box center [81, 24] width 101 height 17
click at [132, 27] on icon at bounding box center [130, 26] width 4 height 5
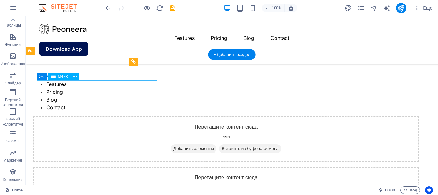
click at [64, 84] on nav "Features Pricing Blog Contact" at bounding box center [225, 95] width 385 height 31
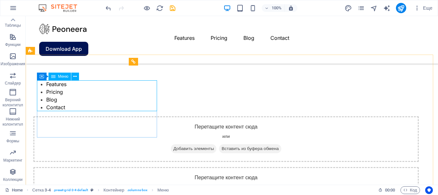
click at [63, 76] on span "Меню" at bounding box center [63, 77] width 10 height 4
click at [76, 77] on icon at bounding box center [75, 76] width 4 height 7
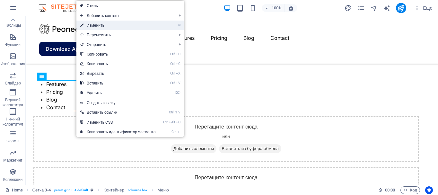
click at [117, 27] on link "⏎ Изменить" at bounding box center [117, 26] width 83 height 10
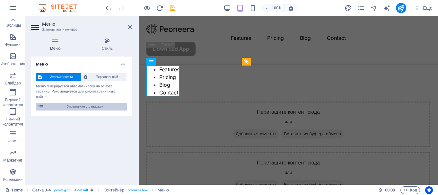
click at [70, 109] on span "Управление страницами" at bounding box center [85, 107] width 79 height 8
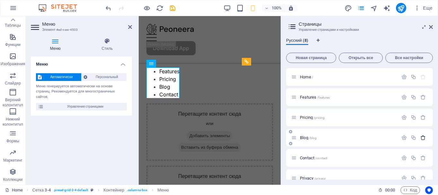
click at [423, 139] on icon "button" at bounding box center [422, 137] width 5 height 5
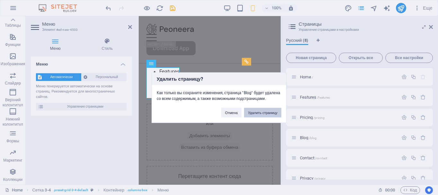
click at [269, 116] on button "Удалить страницу" at bounding box center [262, 113] width 37 height 10
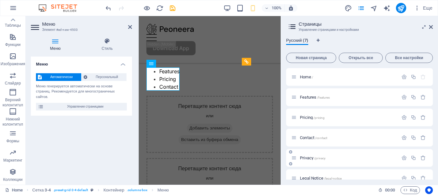
scroll to position [30, 0]
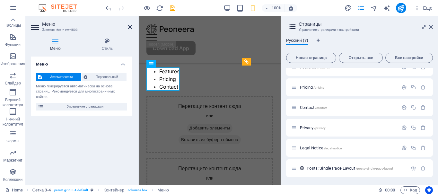
click at [130, 26] on icon at bounding box center [130, 26] width 4 height 5
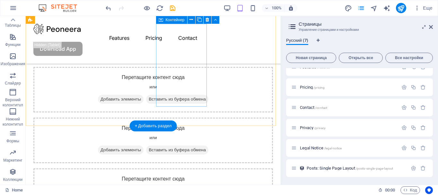
scroll to position [353, 0]
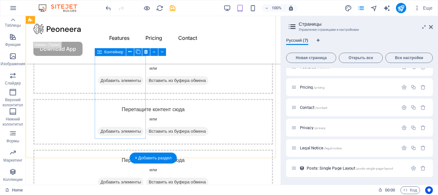
scroll to position [96, 0]
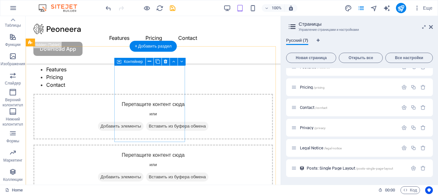
click at [144, 122] on span "Добавить элементы" at bounding box center [121, 126] width 46 height 9
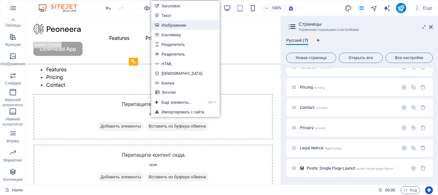
click at [187, 26] on link "Изображение" at bounding box center [185, 25] width 68 height 10
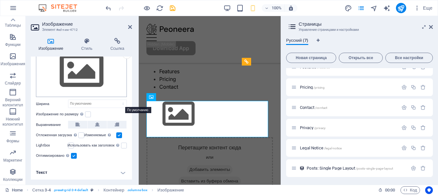
scroll to position [0, 0]
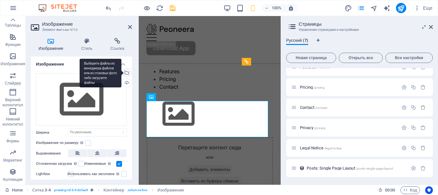
click at [127, 72] on div "Выберите файлы из менеджера файлов или из стоковых фото либо загрузите файлы" at bounding box center [126, 73] width 10 height 10
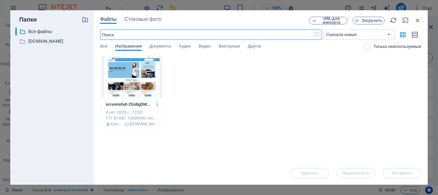
click at [141, 81] on div at bounding box center [132, 77] width 60 height 42
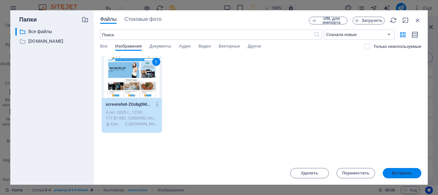
click at [402, 173] on span "Вставить" at bounding box center [402, 173] width 20 height 4
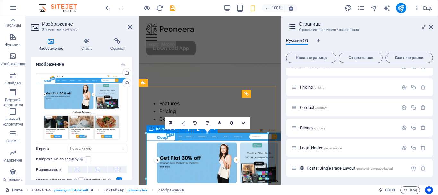
scroll to position [45, 0]
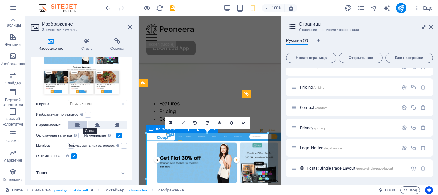
click at [78, 124] on icon at bounding box center [77, 125] width 4 height 8
click at [98, 124] on icon at bounding box center [97, 125] width 4 height 8
click at [110, 173] on h4 "Текст" at bounding box center [81, 172] width 101 height 15
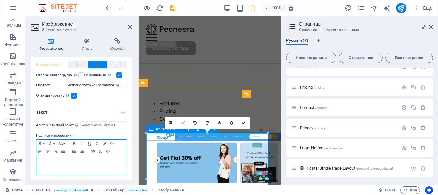
click at [60, 162] on p at bounding box center [82, 162] width 84 height 6
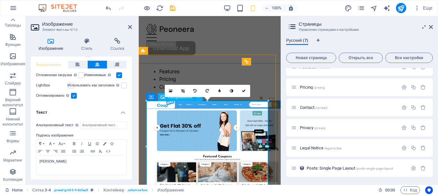
scroll to position [128, 0]
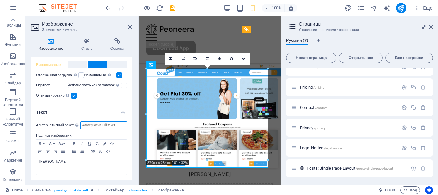
click at [115, 126] on input "Альтернативный текст Альтернативный текст используется устройствами, которые не…" at bounding box center [103, 125] width 47 height 8
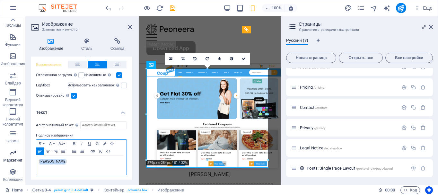
drag, startPoint x: 65, startPoint y: 160, endPoint x: 24, endPoint y: 158, distance: 40.2
click at [24, 158] on section "Избранное Элементы Столбцы Содержимое Блоки Аккордеон Таблицы Функции Изображен…" at bounding box center [140, 100] width 281 height 169
click at [75, 142] on icon "button" at bounding box center [74, 143] width 2 height 3
click at [82, 142] on icon "button" at bounding box center [81, 143] width 1 height 3
click at [94, 149] on icon "button" at bounding box center [93, 151] width 8 height 5
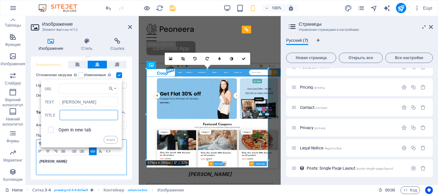
click at [74, 115] on input "text" at bounding box center [89, 115] width 58 height 10
click at [107, 138] on button "Insert" at bounding box center [110, 140] width 15 height 8
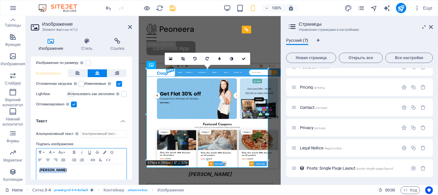
scroll to position [105, 0]
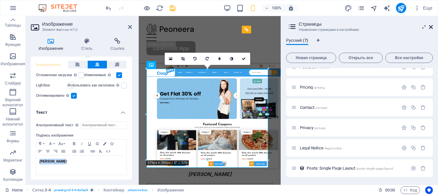
click at [431, 27] on icon at bounding box center [431, 26] width 4 height 5
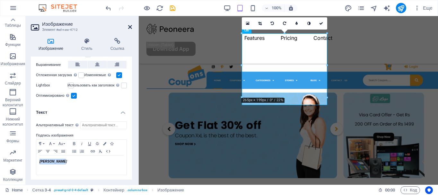
drag, startPoint x: 132, startPoint y: 28, endPoint x: 110, endPoint y: 14, distance: 25.9
click at [132, 28] on icon at bounding box center [130, 26] width 4 height 5
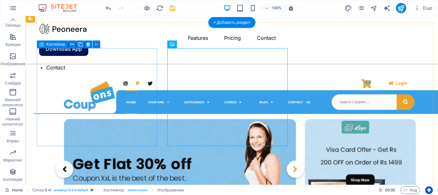
scroll to position [96, 0]
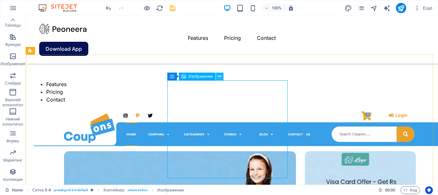
click at [220, 77] on icon at bounding box center [220, 76] width 4 height 7
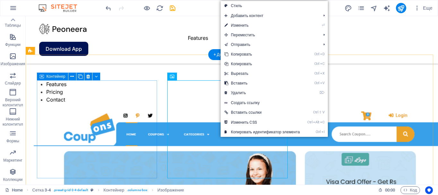
click at [115, 103] on div "Features Pricing Contact" at bounding box center [225, 91] width 385 height 23
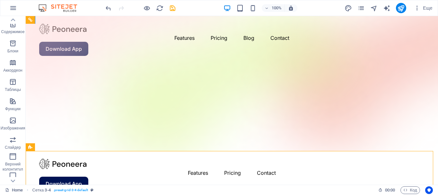
scroll to position [0, 0]
click at [13, 6] on icon "button" at bounding box center [13, 8] width 8 height 8
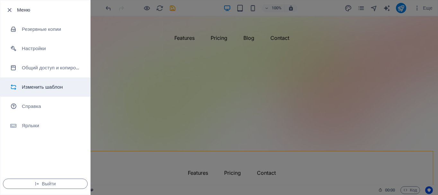
click at [42, 87] on h6 "Изменить шаблон" at bounding box center [51, 87] width 59 height 8
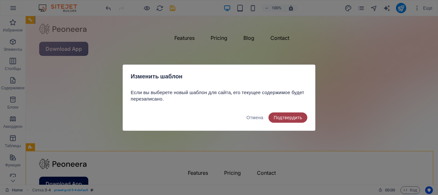
click at [289, 122] on button "Подтвердить" at bounding box center [287, 117] width 39 height 10
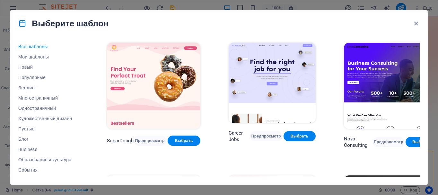
scroll to position [96, 0]
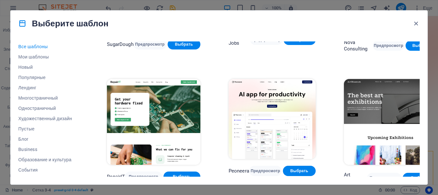
click at [162, 112] on img at bounding box center [153, 122] width 93 height 86
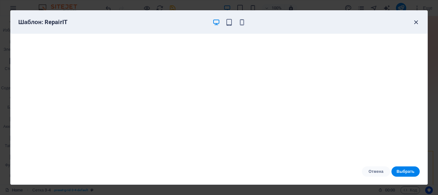
click at [418, 22] on icon "button" at bounding box center [415, 22] width 7 height 7
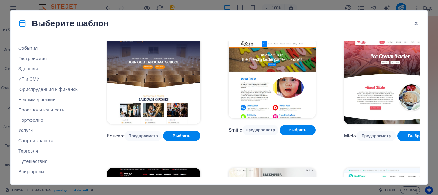
scroll to position [57, 0]
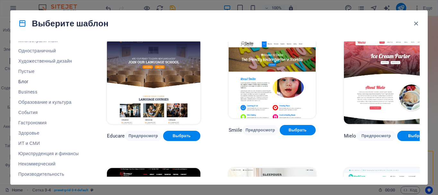
click at [29, 84] on span "Блог" at bounding box center [48, 81] width 60 height 5
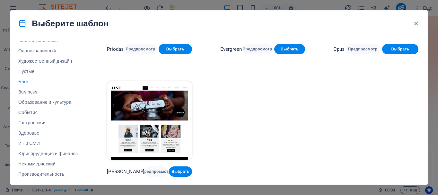
scroll to position [942, 0]
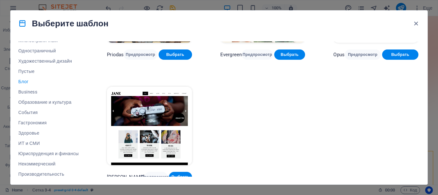
click at [158, 122] on img at bounding box center [149, 126] width 85 height 78
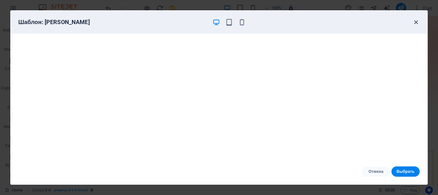
click at [416, 22] on icon "button" at bounding box center [415, 22] width 7 height 7
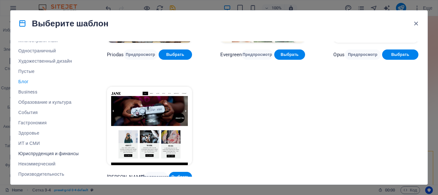
click at [41, 156] on span "Юриспруденция и финансы" at bounding box center [48, 153] width 60 height 5
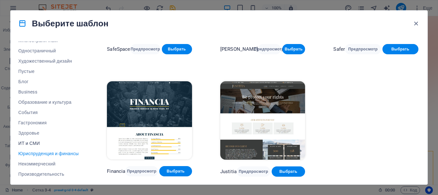
click at [29, 142] on span "ИТ и СМИ" at bounding box center [48, 143] width 60 height 5
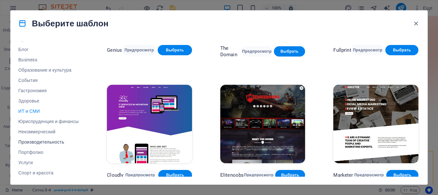
scroll to position [122, 0]
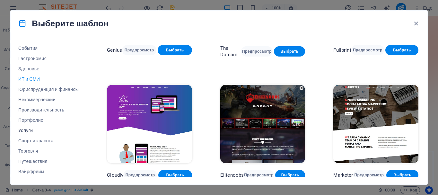
click at [30, 129] on span "Услуги" at bounding box center [48, 130] width 60 height 5
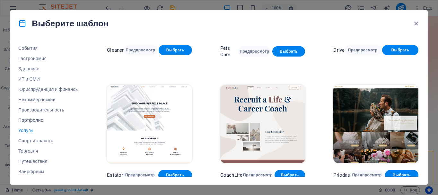
scroll to position [821, 0]
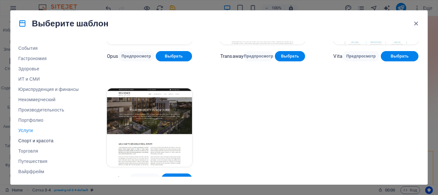
click at [30, 142] on span "Спорт и красота" at bounding box center [48, 140] width 60 height 5
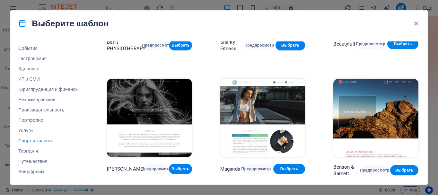
scroll to position [458, 0]
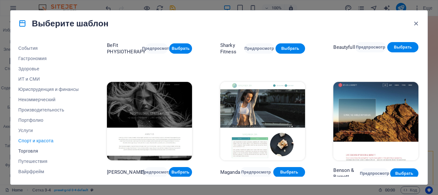
click at [31, 151] on span "Торговля" at bounding box center [48, 150] width 60 height 5
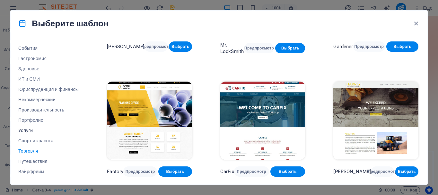
scroll to position [208, 0]
click at [35, 160] on span "Путешествия" at bounding box center [48, 161] width 60 height 5
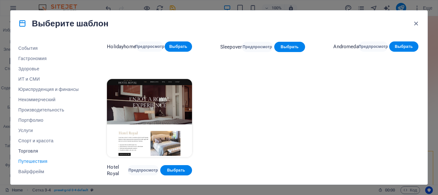
scroll to position [206, 0]
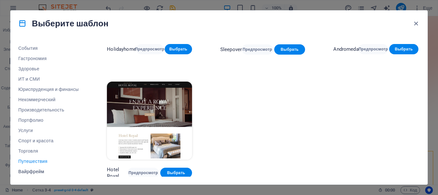
click at [29, 174] on span "Вайрфрейм" at bounding box center [48, 171] width 60 height 5
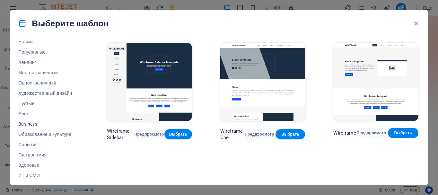
scroll to position [0, 0]
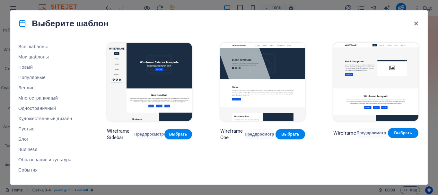
click at [417, 23] on icon "button" at bounding box center [415, 23] width 7 height 7
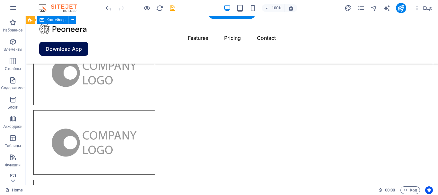
scroll to position [931, 0]
